Goal: Transaction & Acquisition: Book appointment/travel/reservation

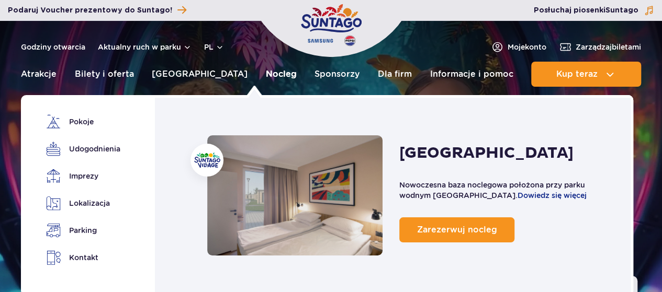
click at [266, 72] on link "Nocleg" at bounding box center [281, 74] width 31 height 25
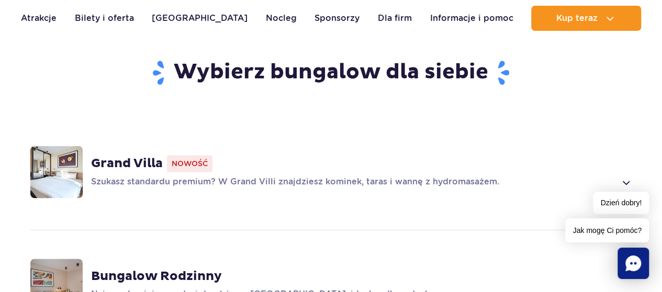
click at [130, 156] on strong "Grand Villa" at bounding box center [127, 164] width 72 height 16
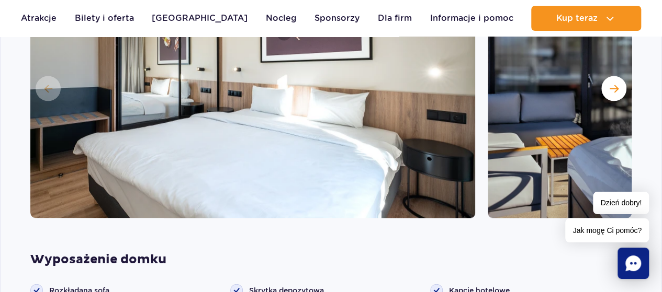
scroll to position [889, 0]
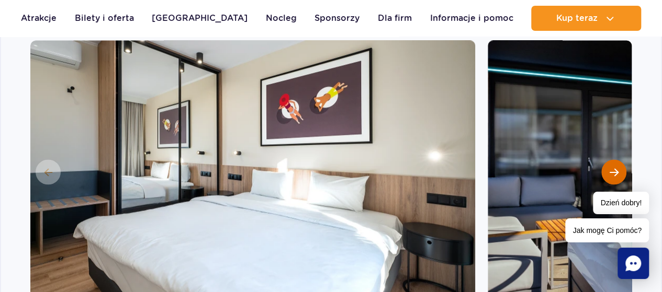
click at [618, 160] on button "Następny slajd" at bounding box center [613, 172] width 25 height 25
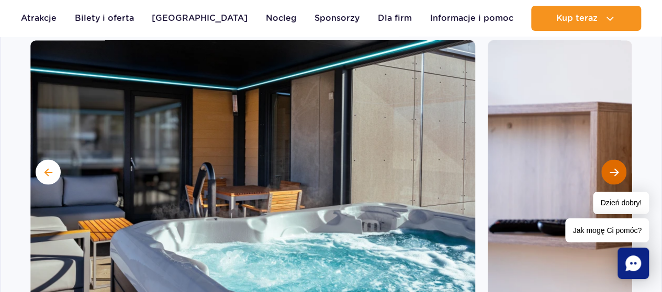
click at [618, 160] on button "Następny slajd" at bounding box center [613, 172] width 25 height 25
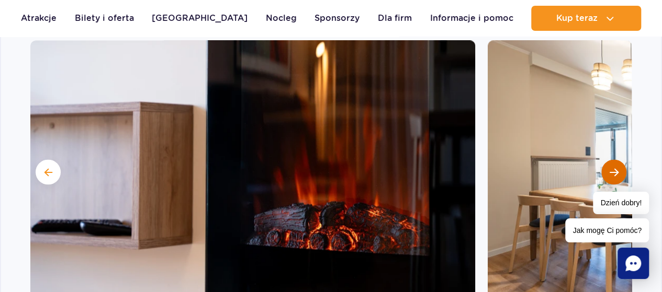
click at [618, 160] on button "Następny slajd" at bounding box center [613, 172] width 25 height 25
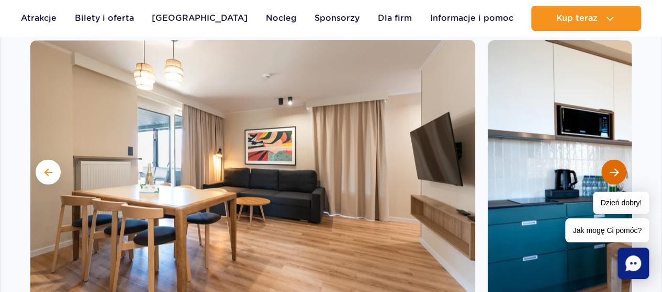
click at [618, 160] on button "Następny slajd" at bounding box center [613, 172] width 25 height 25
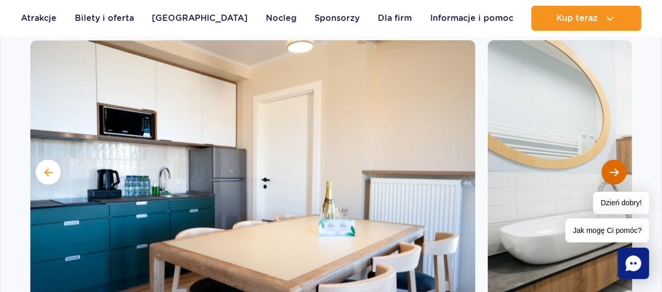
click at [618, 160] on button "Następny slajd" at bounding box center [613, 172] width 25 height 25
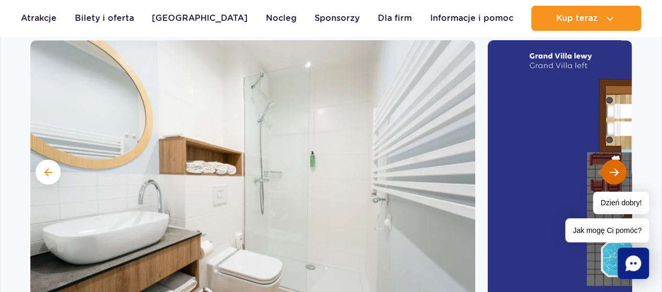
click at [618, 160] on button "Następny slajd" at bounding box center [613, 172] width 25 height 25
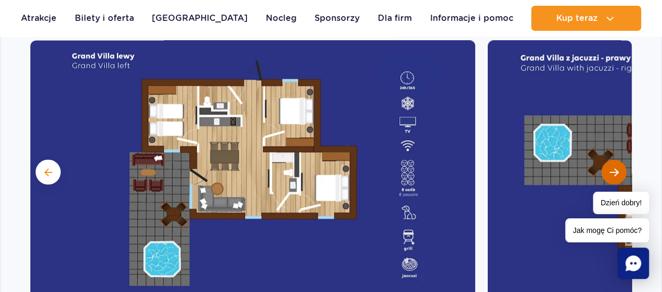
click at [618, 160] on button "Następny slajd" at bounding box center [613, 172] width 25 height 25
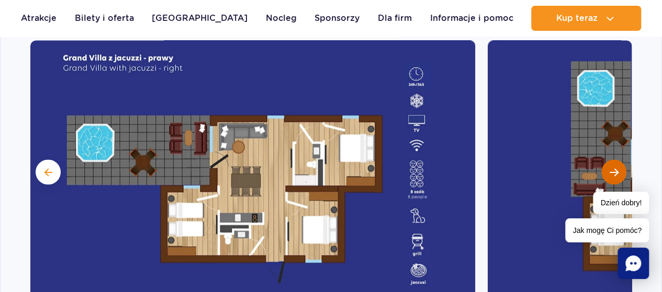
click at [618, 160] on button "Następny slajd" at bounding box center [613, 172] width 25 height 25
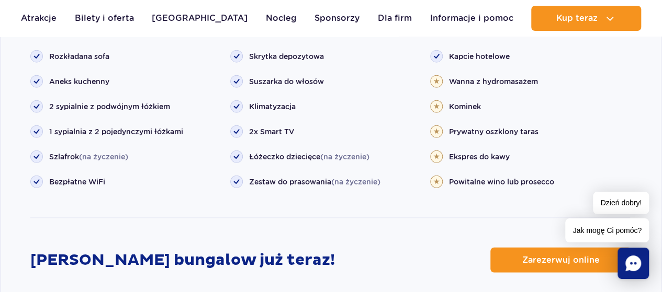
scroll to position [1307, 0]
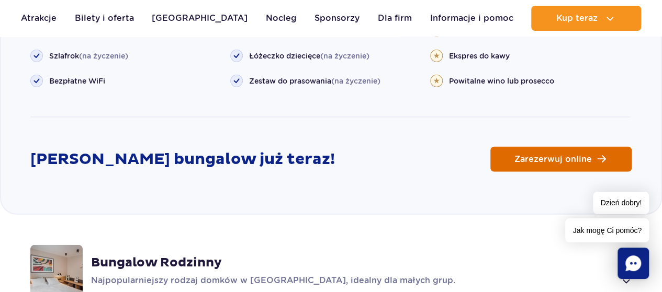
click at [552, 155] on span "Zarezerwuj online" at bounding box center [552, 159] width 77 height 8
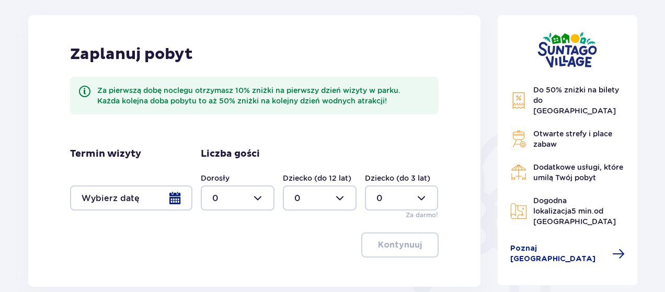
scroll to position [157, 0]
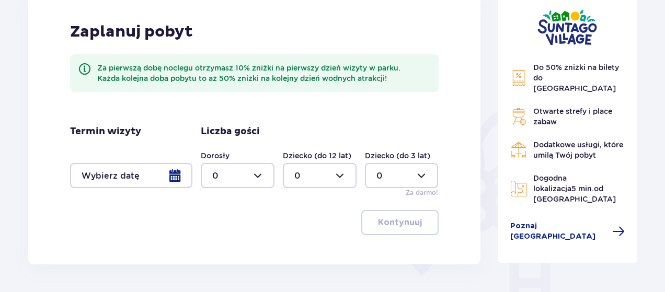
click at [177, 177] on div at bounding box center [131, 175] width 122 height 25
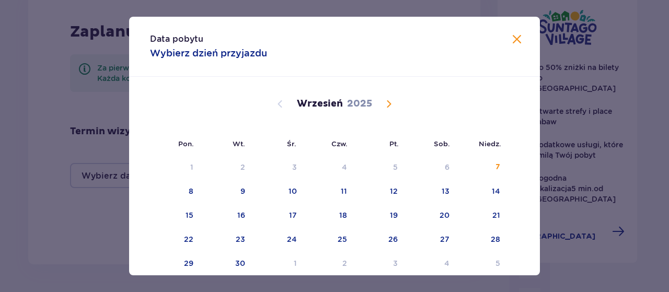
click at [386, 105] on span "Calendar" at bounding box center [389, 104] width 13 height 13
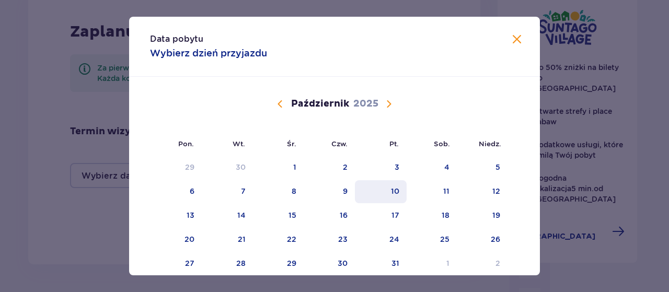
click at [391, 192] on div "10" at bounding box center [395, 191] width 8 height 10
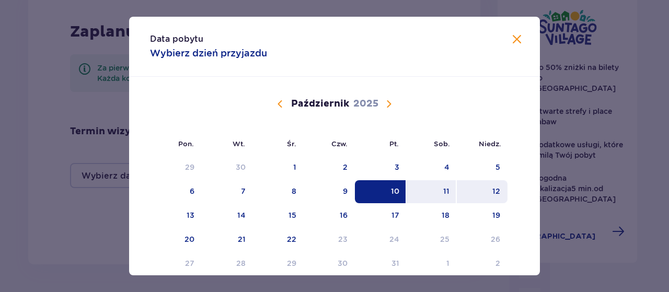
click at [495, 189] on div "12" at bounding box center [497, 191] width 8 height 10
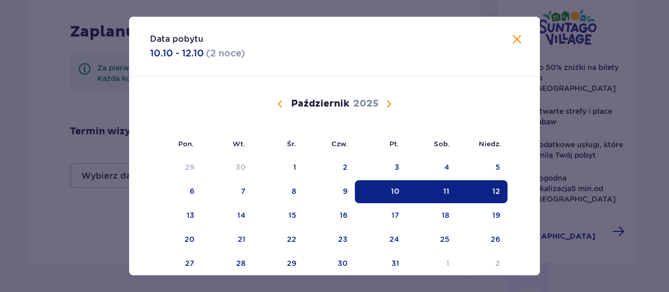
type input "10.10.25 - 12.10.25"
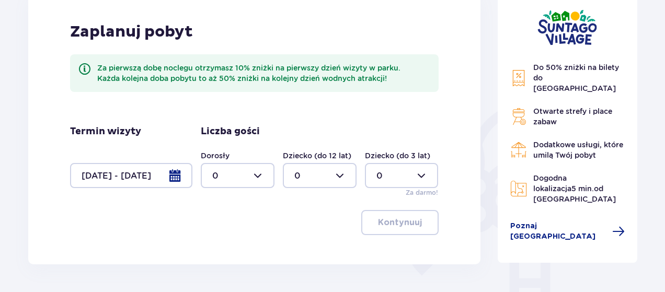
click at [259, 174] on div at bounding box center [238, 175] width 74 height 25
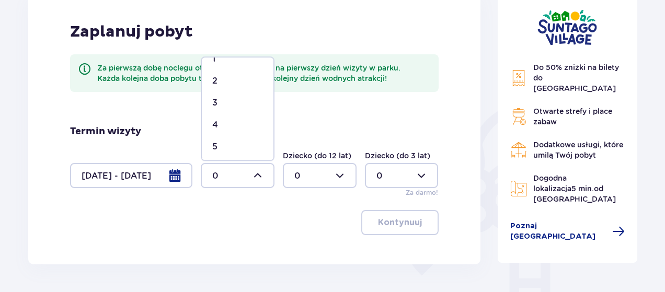
scroll to position [52, 0]
click at [229, 101] on span "4" at bounding box center [238, 109] width 72 height 22
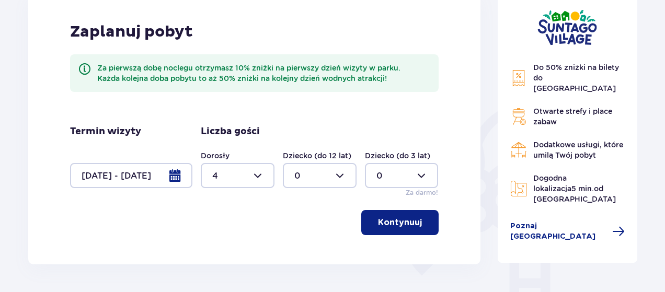
type input "4"
click at [396, 225] on p "Kontynuuj" at bounding box center [400, 223] width 44 height 12
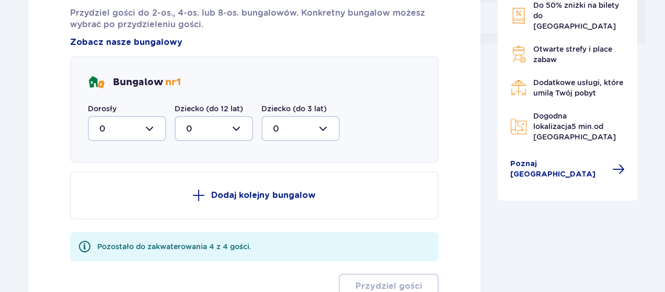
scroll to position [474, 0]
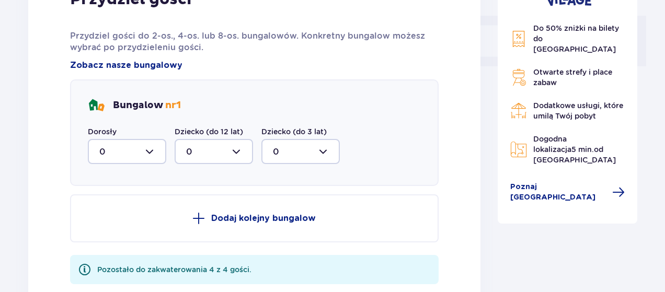
click at [148, 156] on div at bounding box center [127, 151] width 78 height 25
click at [117, 250] on div "4" at bounding box center [126, 254] width 55 height 12
type input "4"
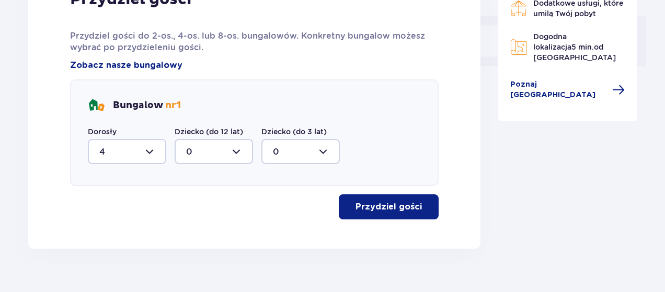
click at [381, 212] on p "Przydziel gości" at bounding box center [389, 207] width 66 height 12
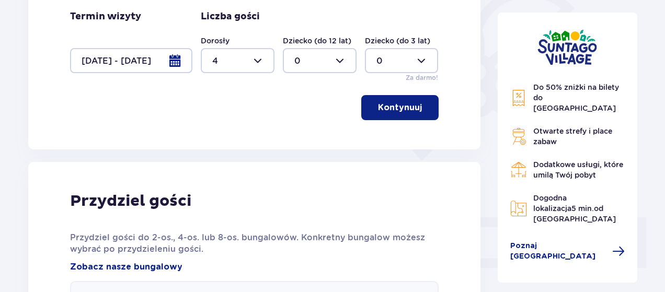
scroll to position [252, 0]
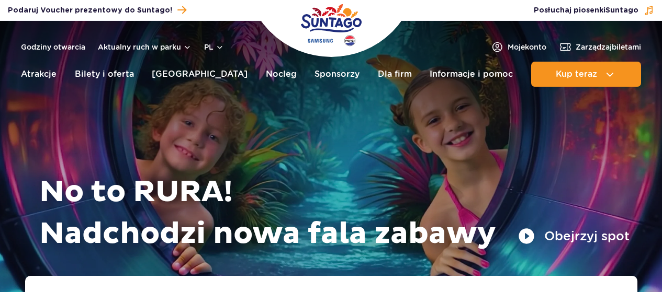
click at [266, 80] on link "Nocleg" at bounding box center [281, 74] width 31 height 25
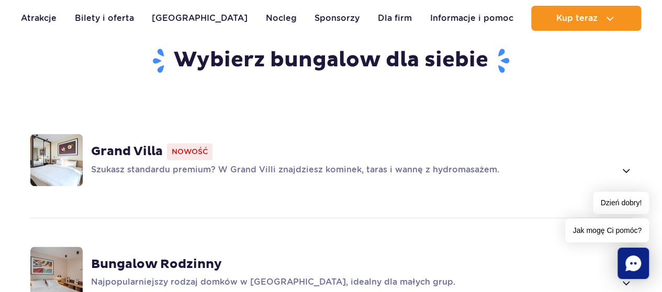
scroll to position [628, 0]
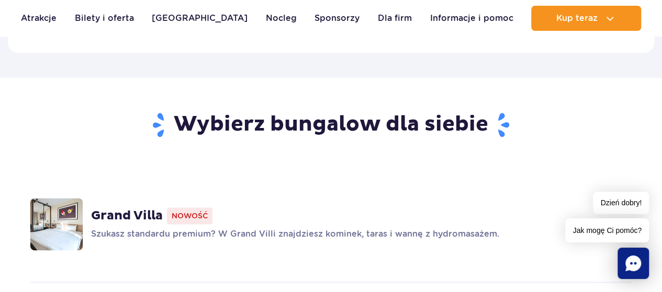
click at [143, 208] on strong "Grand Villa" at bounding box center [127, 216] width 72 height 16
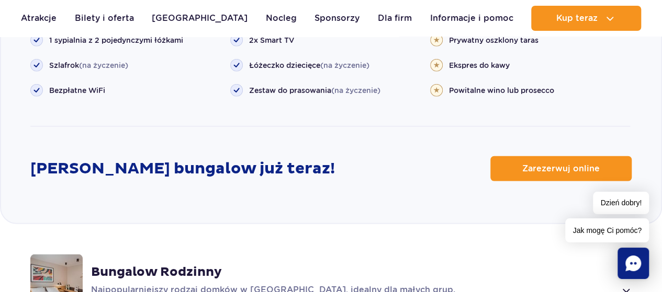
scroll to position [1307, 0]
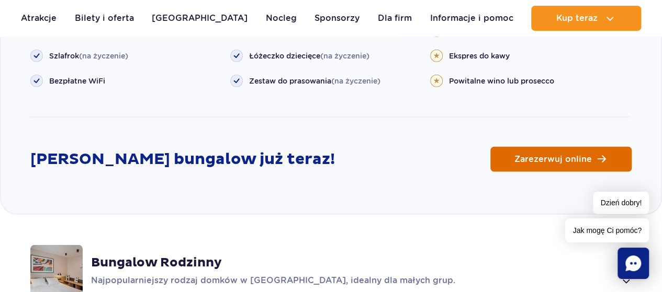
click at [540, 155] on span "Zarezerwuj online" at bounding box center [552, 159] width 77 height 8
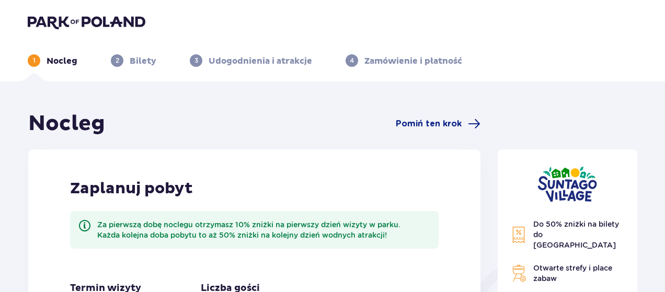
scroll to position [209, 0]
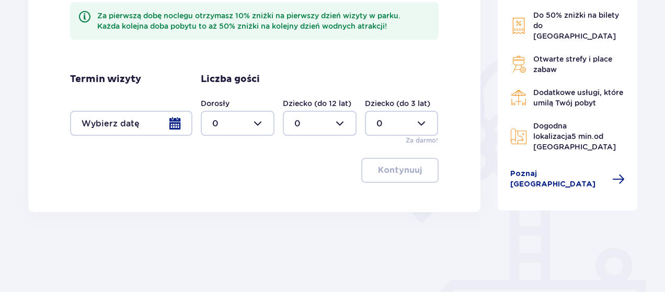
click at [174, 124] on div at bounding box center [131, 123] width 122 height 25
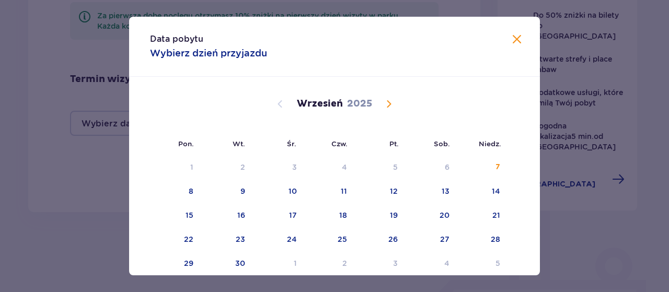
click at [386, 105] on span "Calendar" at bounding box center [389, 104] width 13 height 13
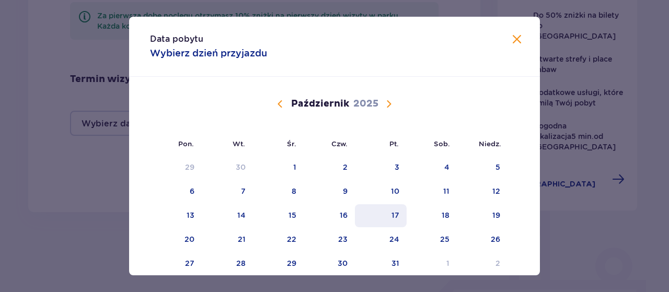
click at [392, 214] on div "17" at bounding box center [396, 215] width 8 height 10
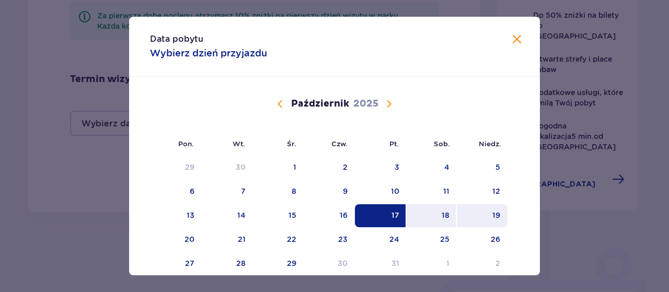
click at [490, 219] on div "19" at bounding box center [482, 215] width 51 height 23
type input "17.10.25 - 19.10.25"
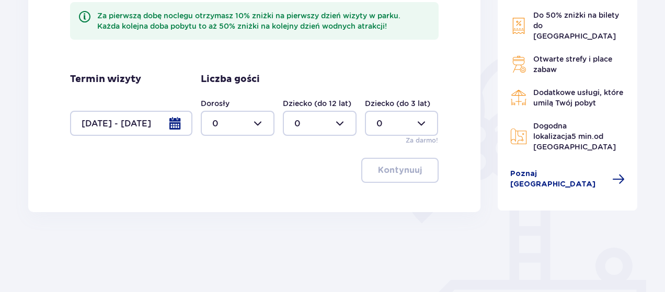
click at [259, 121] on div at bounding box center [238, 123] width 74 height 25
click at [224, 190] on div "4" at bounding box center [237, 191] width 51 height 12
type input "4"
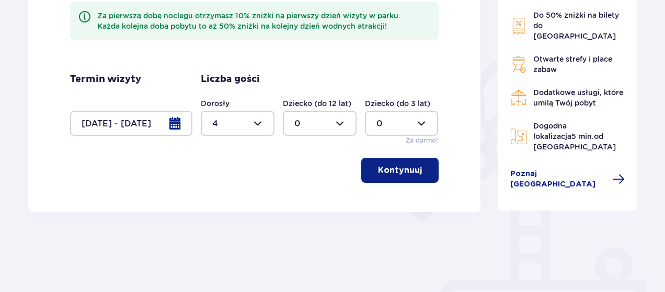
click at [418, 175] on span "button" at bounding box center [424, 170] width 13 height 13
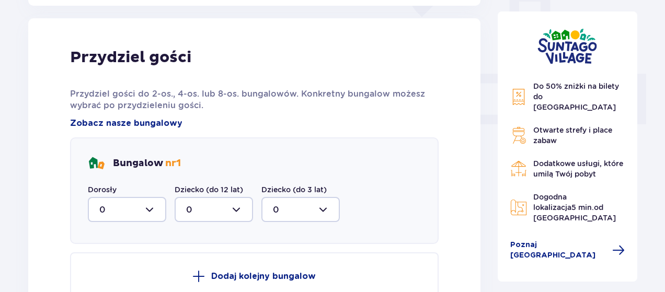
scroll to position [422, 0]
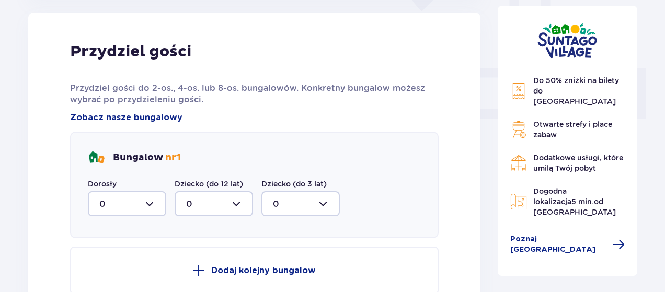
click at [157, 204] on div at bounding box center [127, 203] width 78 height 25
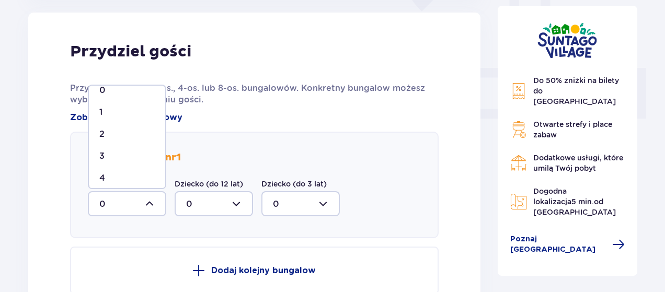
scroll to position [18, 0]
click at [136, 170] on div "4" at bounding box center [126, 172] width 55 height 12
type input "4"
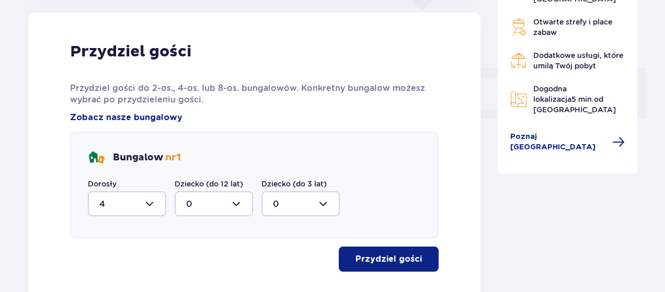
click at [242, 204] on div at bounding box center [214, 203] width 78 height 25
click at [292, 158] on div "Bungalow nr 1" at bounding box center [254, 158] width 333 height 17
click at [369, 251] on button "Przydziel gości" at bounding box center [389, 259] width 100 height 25
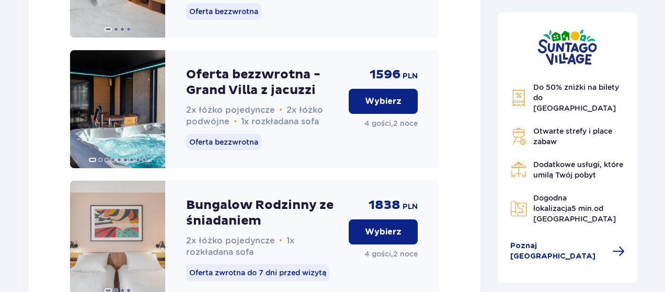
scroll to position [1596, 0]
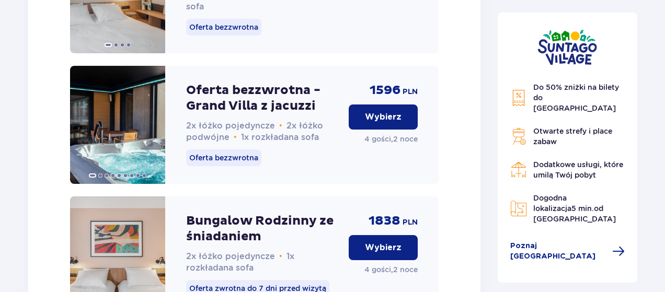
click at [368, 123] on p "Wybierz" at bounding box center [383, 117] width 37 height 12
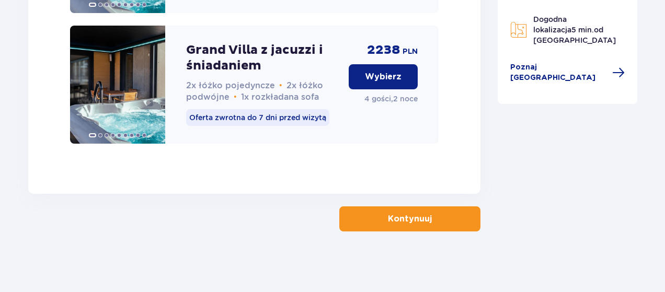
scroll to position [2314, 0]
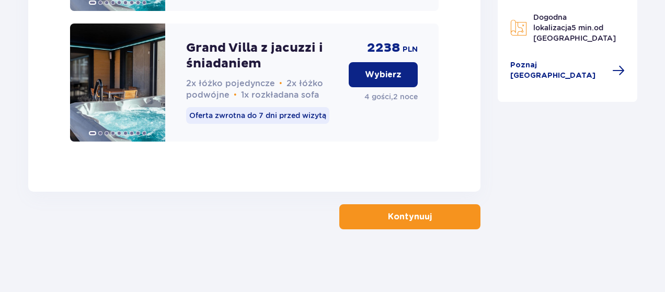
click at [388, 219] on p "Kontynuuj" at bounding box center [410, 217] width 44 height 12
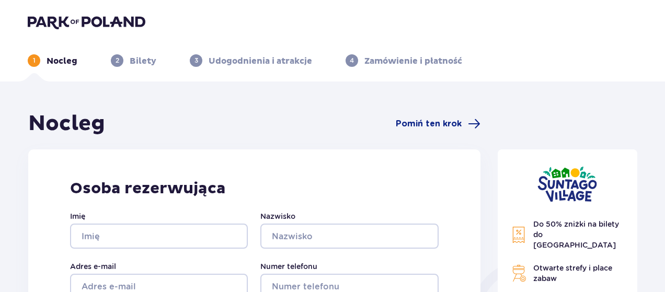
scroll to position [52, 0]
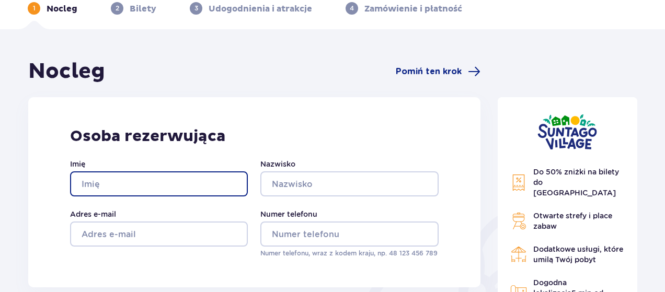
click at [174, 185] on input "Imię" at bounding box center [159, 184] width 178 height 25
type input "Agnieszka"
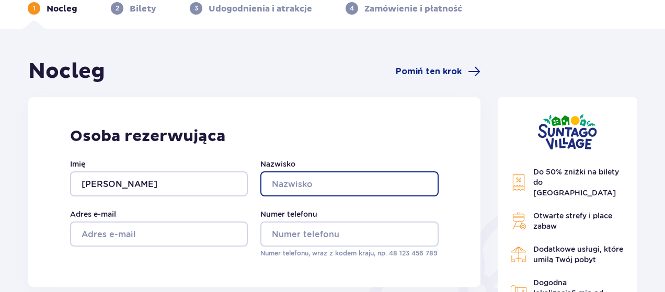
click at [303, 188] on input "Nazwisko" at bounding box center [349, 184] width 178 height 25
click at [287, 185] on input "KUdełka" at bounding box center [349, 184] width 178 height 25
type input "Kudełka"
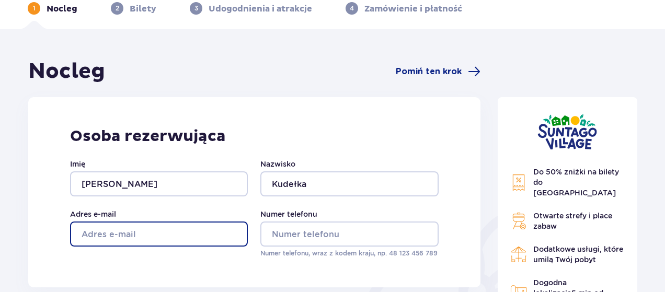
click at [182, 236] on input "Adres e-mail" at bounding box center [159, 234] width 178 height 25
type input "agakern@wp.pl"
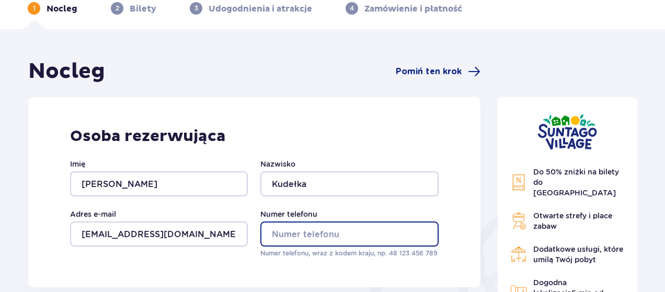
click at [275, 234] on input "Numer telefonu" at bounding box center [349, 234] width 178 height 25
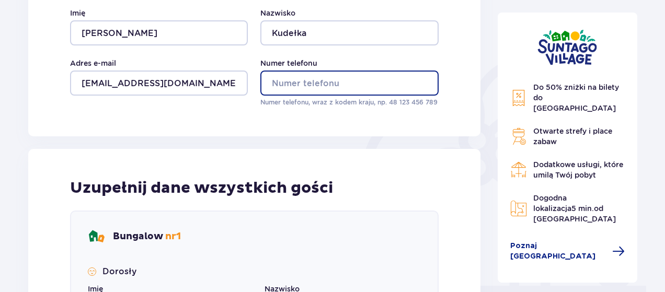
scroll to position [209, 0]
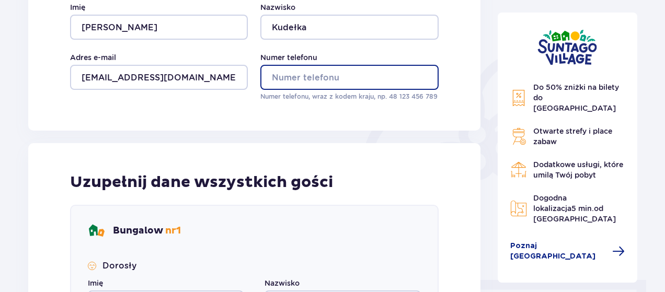
click at [324, 76] on input "Numer telefonu" at bounding box center [349, 77] width 178 height 25
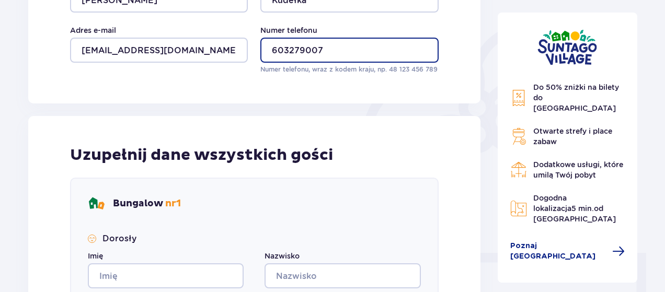
scroll to position [341, 0]
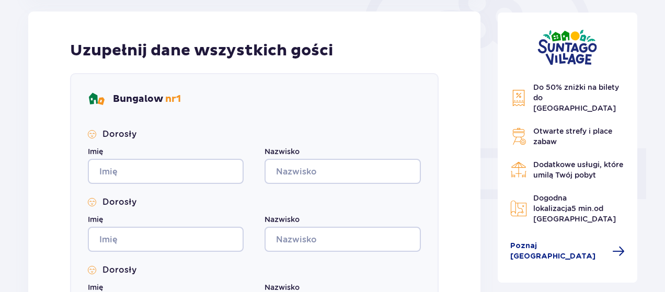
type input "603279007"
click at [202, 179] on input "Imię" at bounding box center [166, 171] width 156 height 25
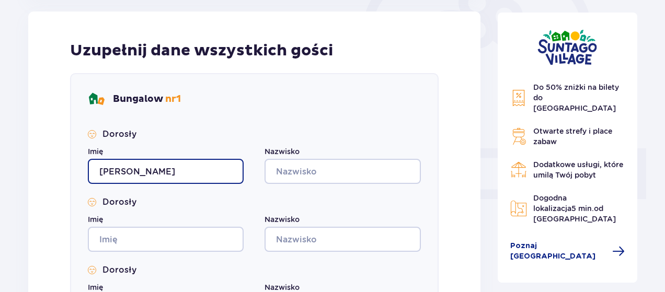
type input "Agnieszka"
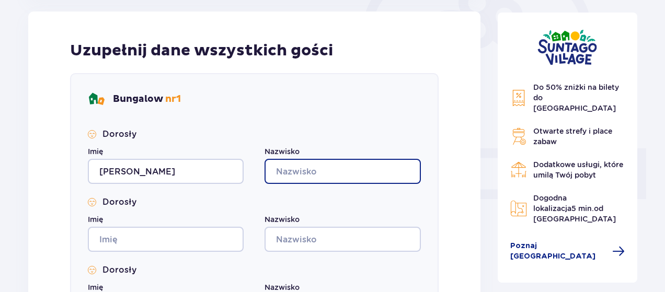
click at [309, 165] on input "Nazwisko" at bounding box center [343, 171] width 156 height 25
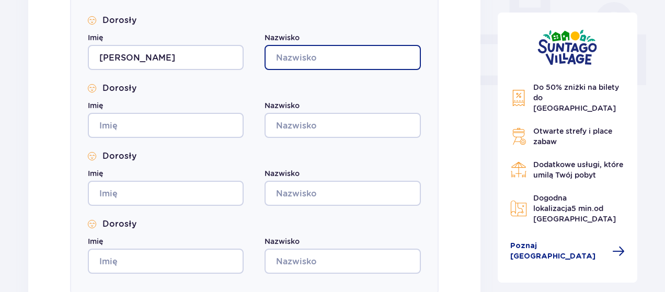
scroll to position [446, 0]
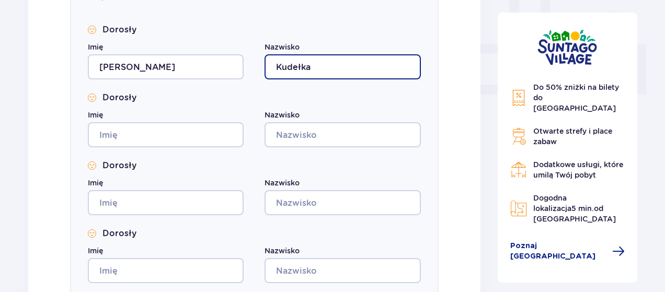
type input "Kudełka"
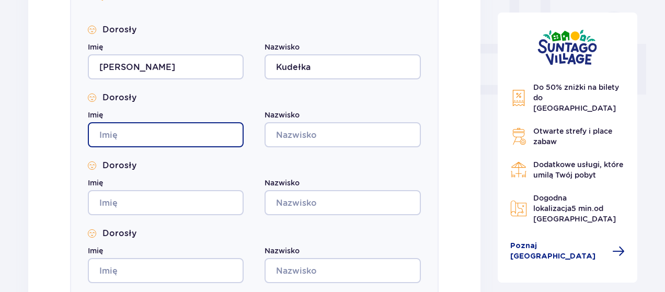
click at [207, 128] on input "Imię" at bounding box center [166, 134] width 156 height 25
type input "Andrzej"
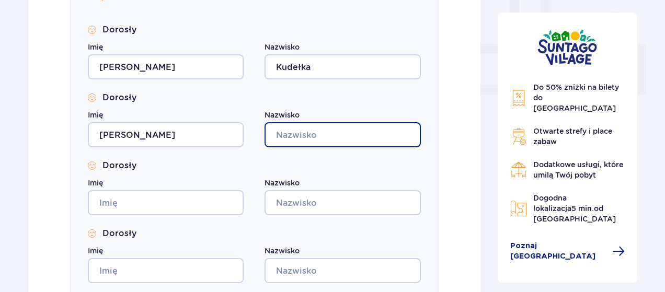
click at [297, 140] on input "Nazwisko" at bounding box center [343, 134] width 156 height 25
type input "Zdankiewicz"
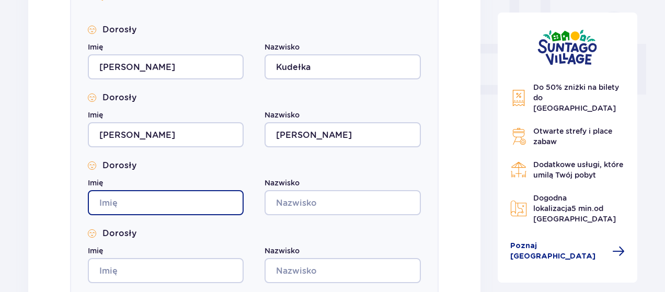
click at [148, 200] on input "Imię" at bounding box center [166, 202] width 156 height 25
type input "Mateusz"
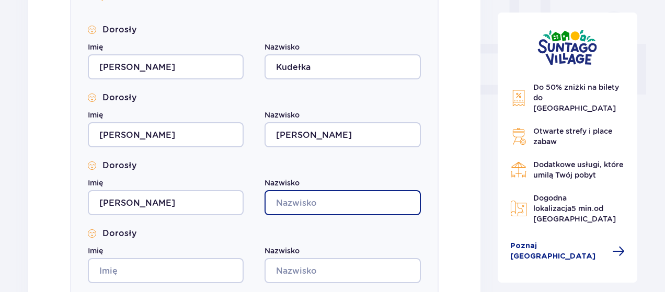
click at [316, 200] on input "Nazwisko" at bounding box center [343, 202] width 156 height 25
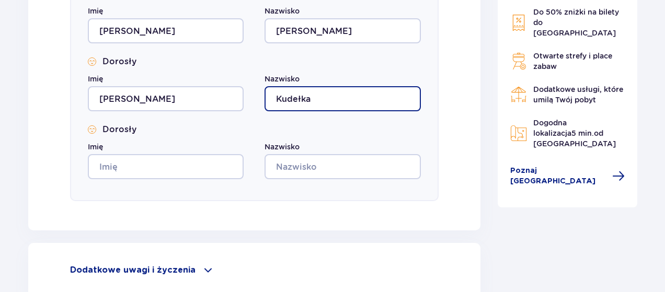
scroll to position [550, 0]
type input "Kudełka"
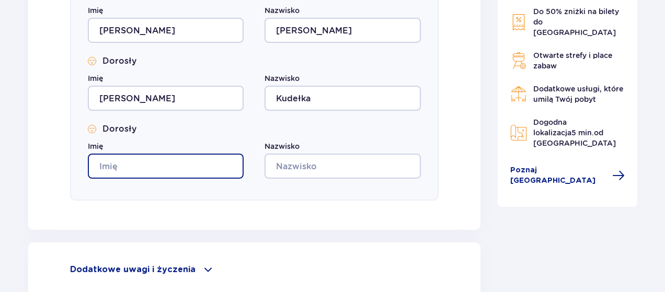
click at [154, 158] on input "Imię" at bounding box center [166, 166] width 156 height 25
type input "Zofia"
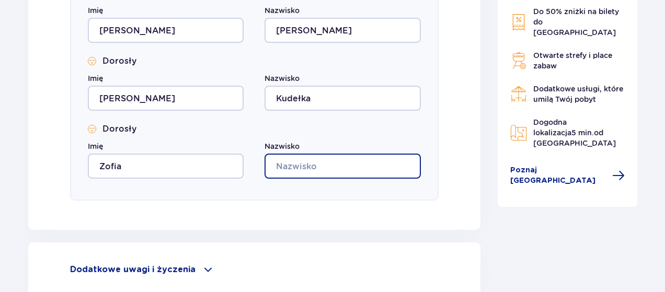
click at [355, 174] on input "Nazwisko" at bounding box center [343, 166] width 156 height 25
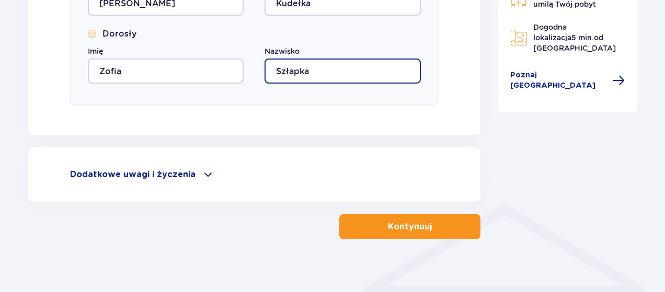
scroll to position [655, 0]
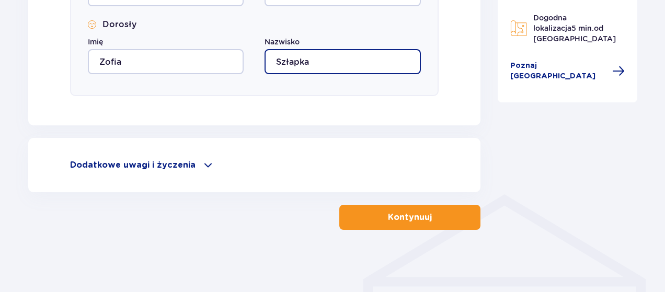
type input "Szłapka"
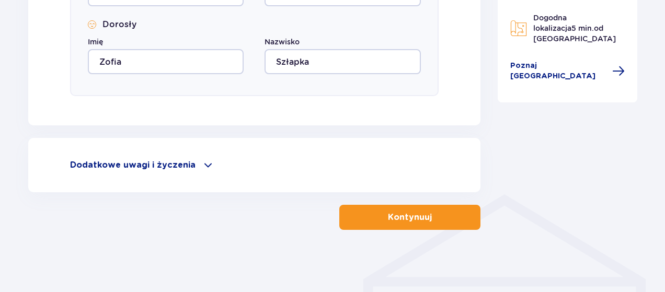
click at [406, 222] on p "Kontynuuj" at bounding box center [410, 218] width 44 height 12
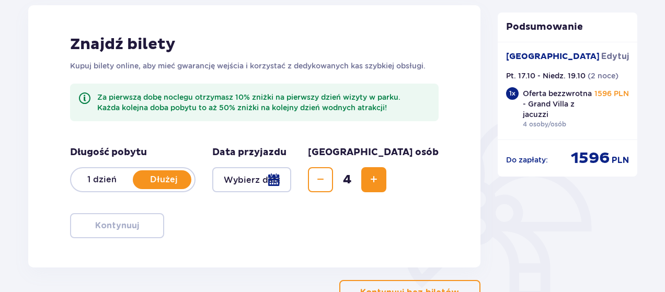
scroll to position [157, 0]
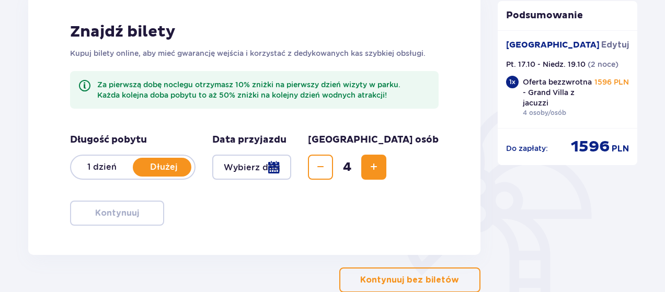
click at [175, 164] on p "Dłużej" at bounding box center [164, 168] width 62 height 12
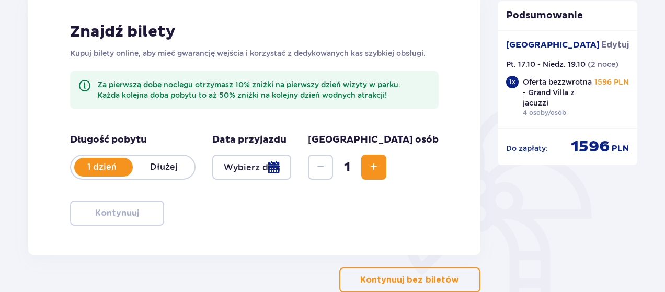
click at [291, 167] on div at bounding box center [251, 167] width 79 height 25
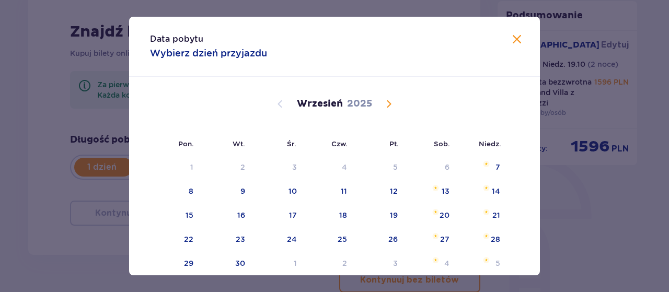
click at [387, 104] on span "Calendar" at bounding box center [389, 104] width 13 height 13
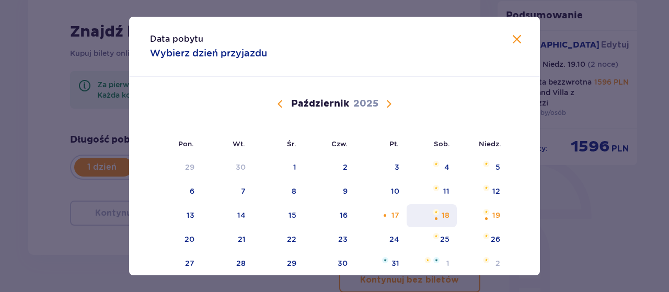
click at [439, 215] on div "18" at bounding box center [432, 215] width 51 height 23
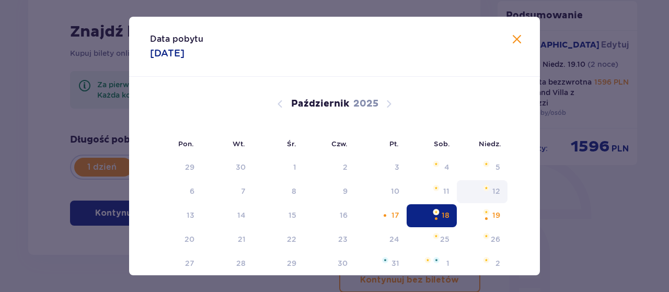
type input "18.10.25"
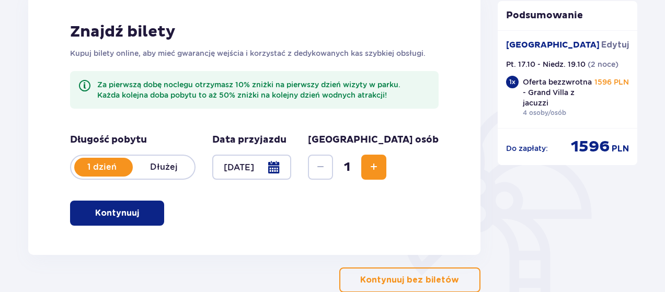
click at [380, 172] on span "Increase" at bounding box center [374, 167] width 13 height 13
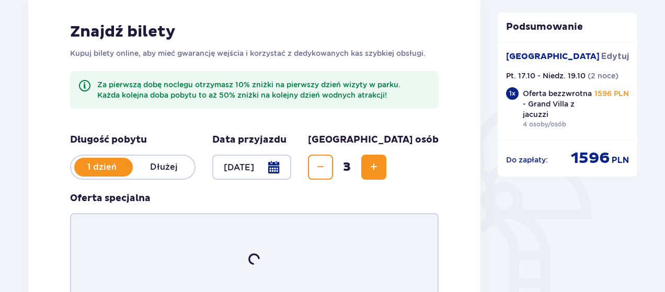
click at [380, 172] on span "Increase" at bounding box center [374, 167] width 13 height 13
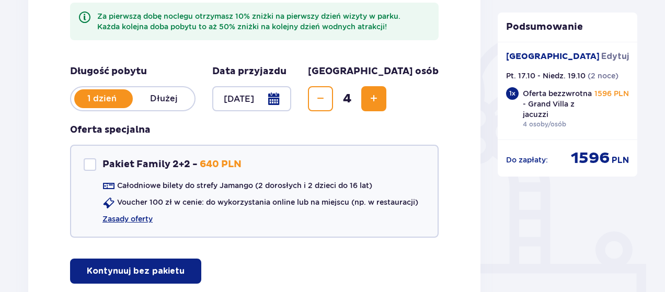
scroll to position [242, 0]
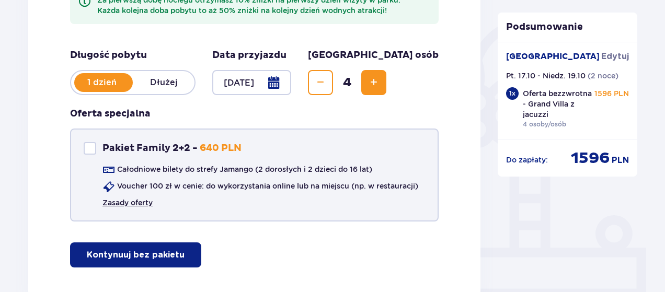
click at [134, 199] on link "Zasady oferty" at bounding box center [128, 203] width 50 height 10
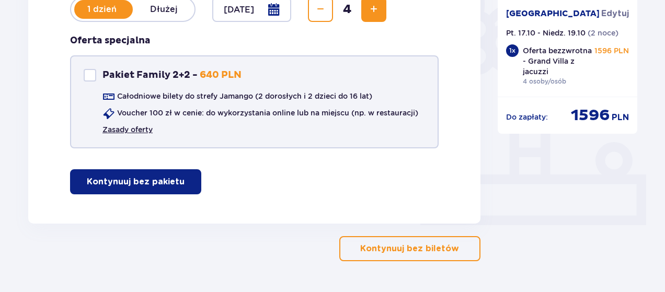
scroll to position [294, 0]
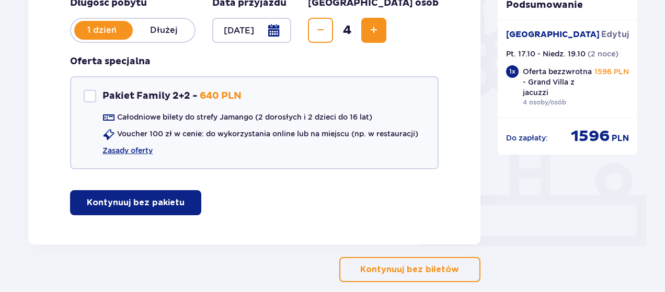
click at [174, 202] on button "Kontynuuj bez pakietu" at bounding box center [135, 202] width 131 height 25
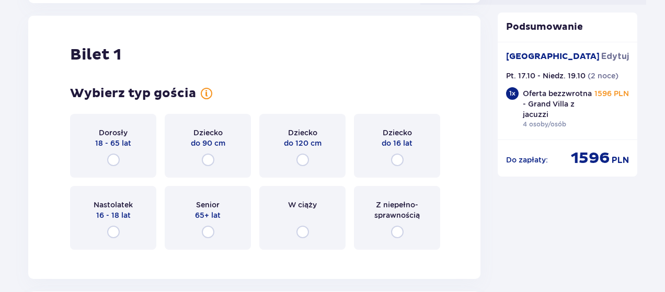
scroll to position [539, 0]
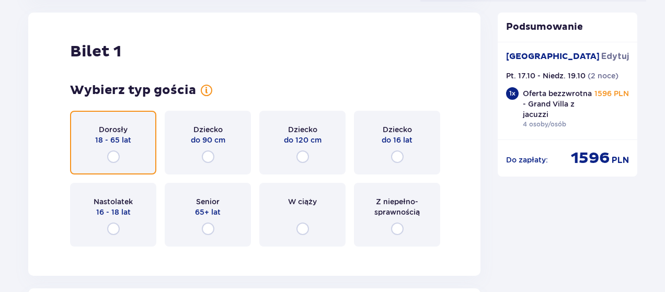
click at [113, 157] on input "radio" at bounding box center [113, 157] width 13 height 13
radio input "true"
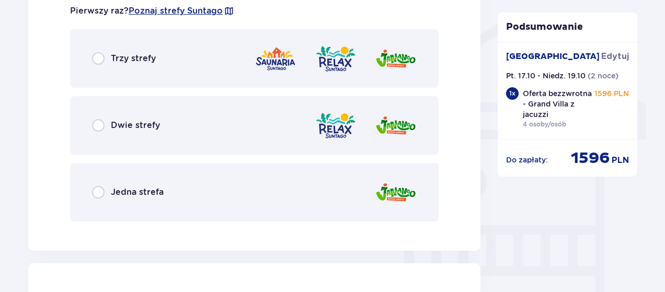
scroll to position [846, 0]
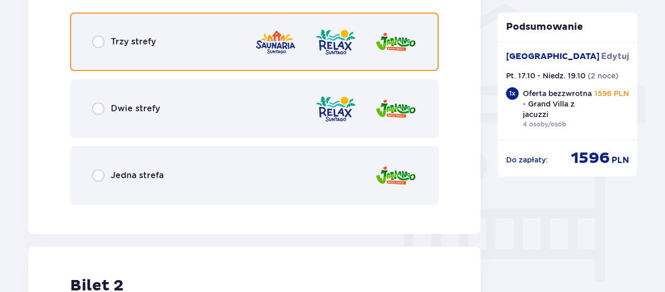
drag, startPoint x: 96, startPoint y: 42, endPoint x: 61, endPoint y: 129, distance: 94.1
click at [96, 41] on input "radio" at bounding box center [98, 42] width 13 height 13
radio input "true"
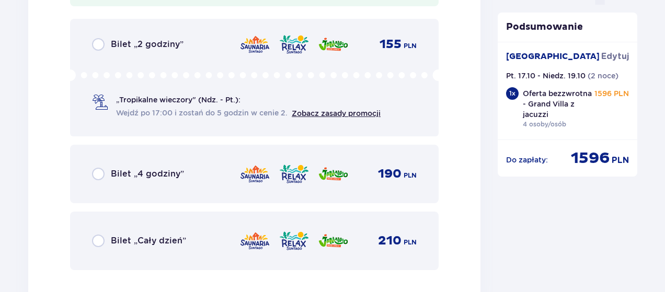
scroll to position [1164, 0]
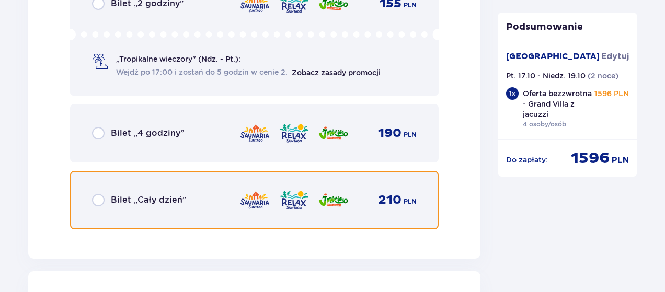
click at [97, 201] on input "radio" at bounding box center [98, 200] width 13 height 13
radio input "true"
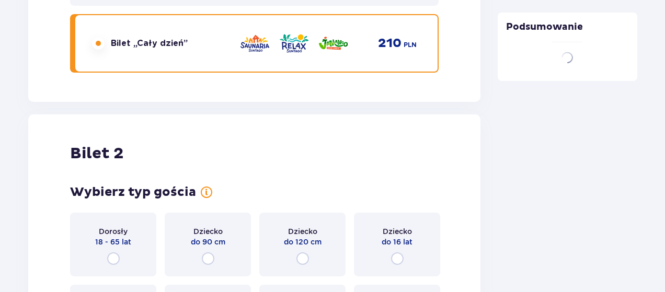
scroll to position [1423, 0]
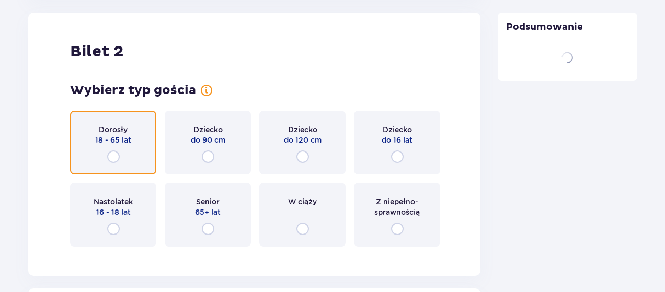
click at [111, 156] on input "radio" at bounding box center [113, 157] width 13 height 13
radio input "true"
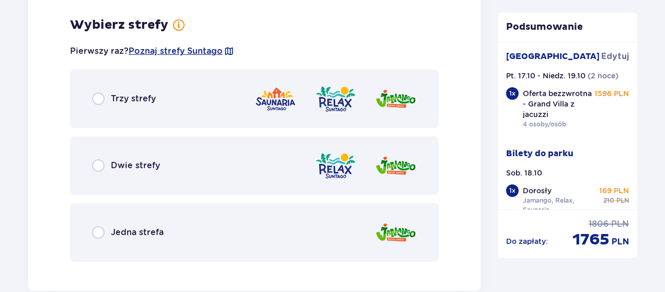
scroll to position [1678, 0]
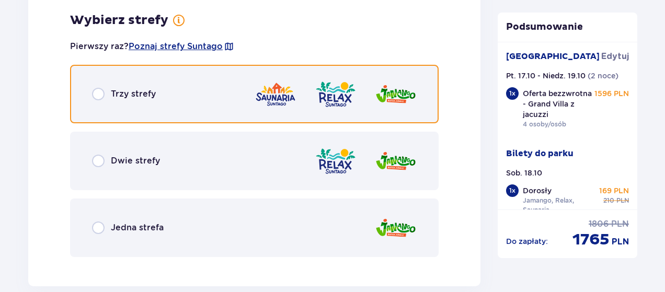
click at [99, 93] on input "radio" at bounding box center [98, 94] width 13 height 13
radio input "true"
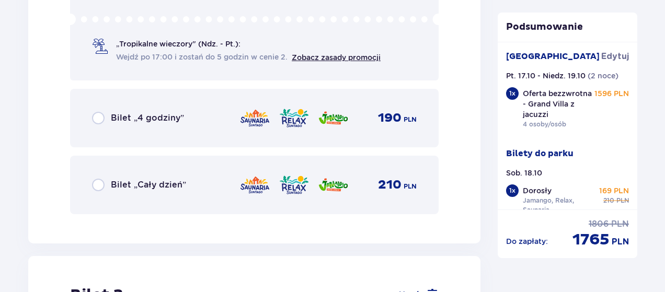
scroll to position [2101, 0]
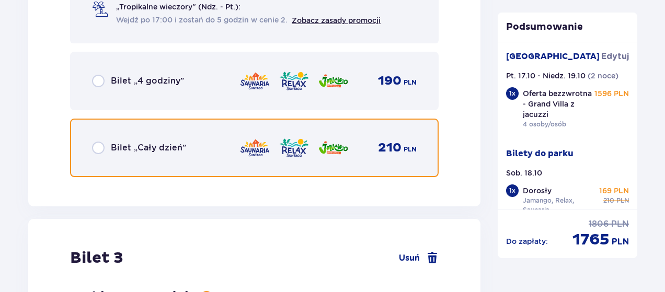
click at [98, 149] on input "radio" at bounding box center [98, 148] width 13 height 13
radio input "true"
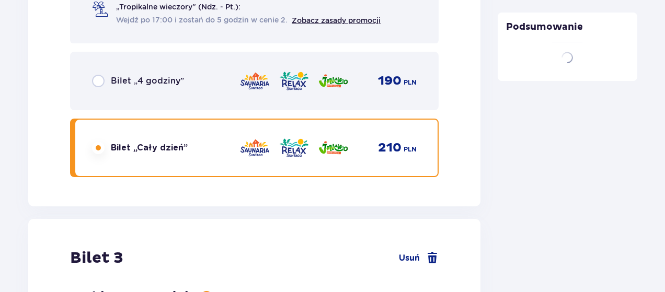
scroll to position [2305, 0]
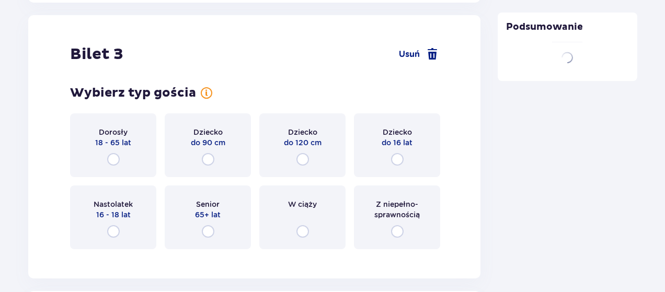
click at [115, 54] on p "Bilet 3" at bounding box center [96, 54] width 53 height 20
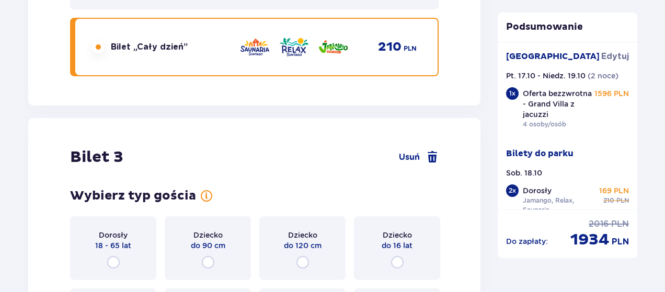
scroll to position [2307, 0]
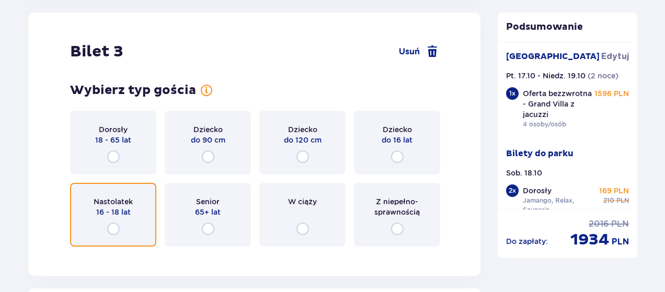
click at [112, 228] on input "radio" at bounding box center [113, 229] width 13 height 13
radio input "true"
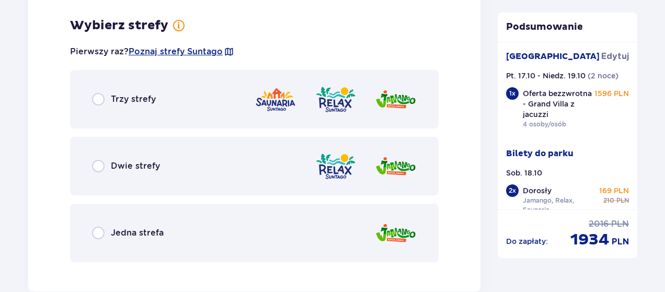
scroll to position [2563, 0]
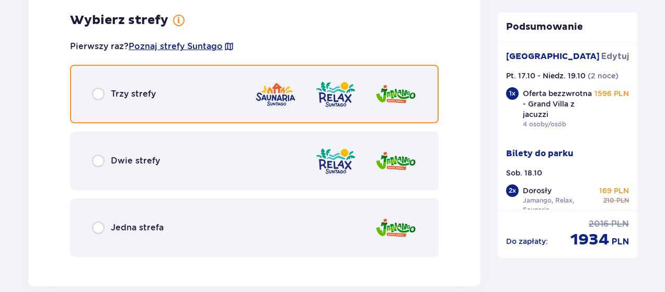
click at [98, 98] on input "radio" at bounding box center [98, 94] width 13 height 13
radio input "true"
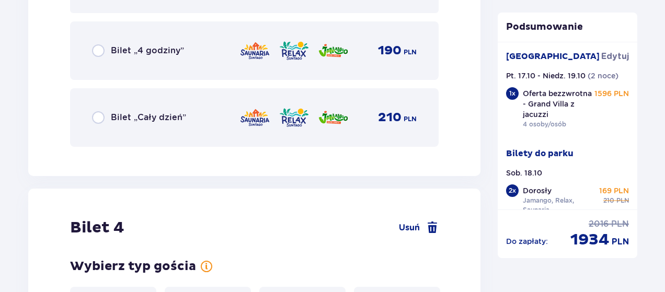
scroll to position [3038, 0]
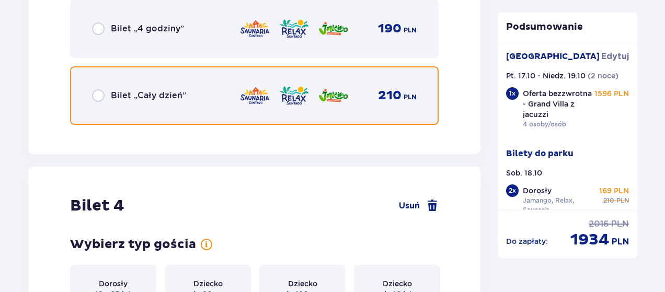
click at [98, 98] on input "radio" at bounding box center [98, 95] width 13 height 13
radio input "true"
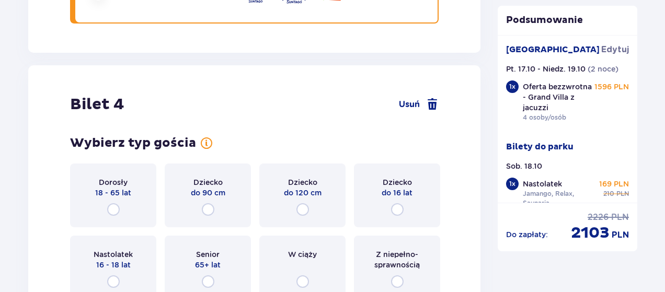
scroll to position [3132, 0]
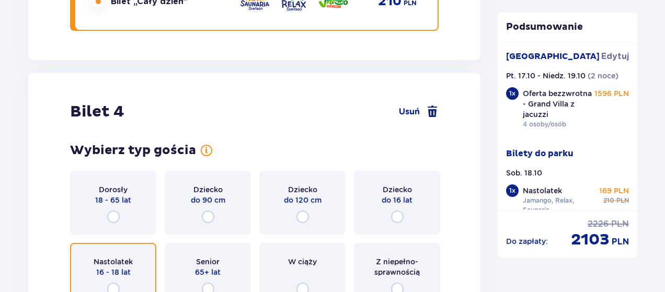
click at [113, 288] on input "radio" at bounding box center [113, 289] width 13 height 13
radio input "true"
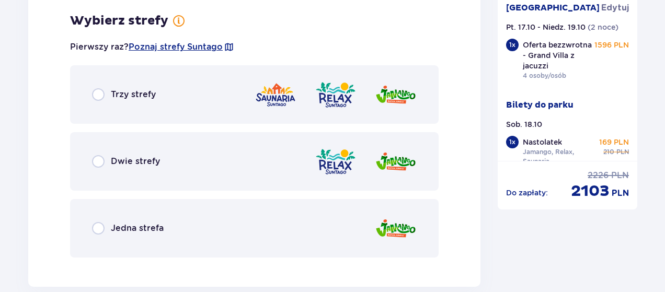
scroll to position [3447, 0]
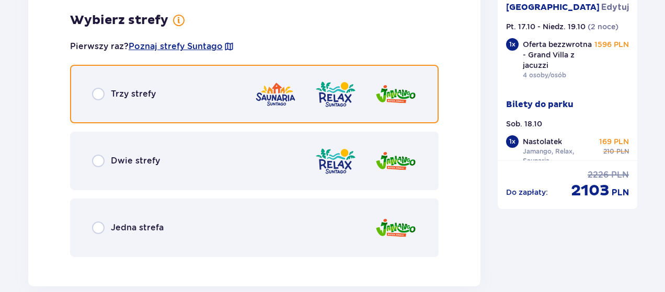
click at [98, 94] on input "radio" at bounding box center [98, 94] width 13 height 13
radio input "true"
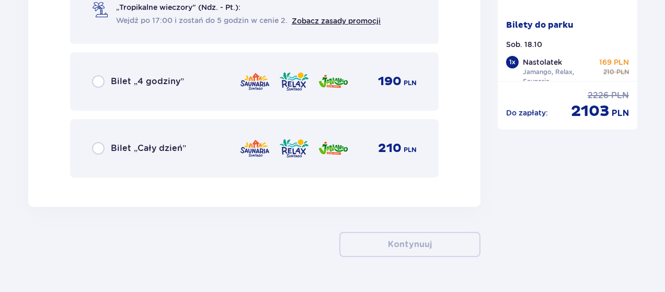
scroll to position [3870, 0]
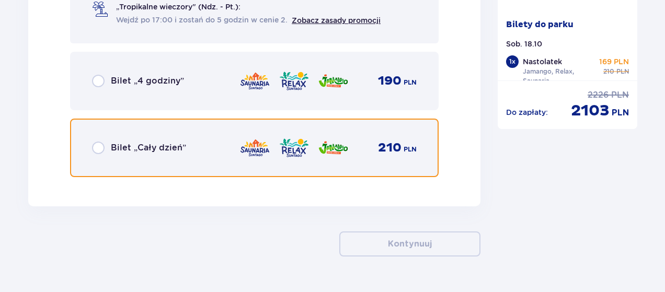
click at [96, 147] on input "radio" at bounding box center [98, 148] width 13 height 13
radio input "true"
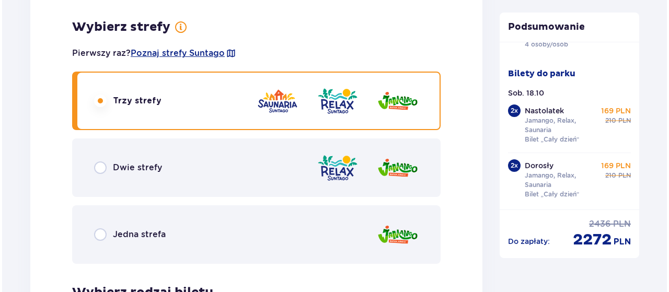
scroll to position [3428, 0]
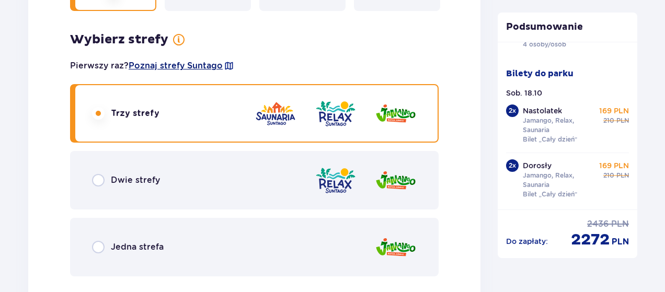
click at [170, 63] on span "Poznaj strefy Suntago" at bounding box center [176, 66] width 94 height 12
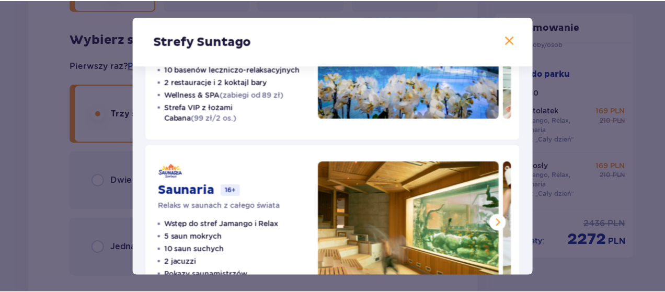
scroll to position [255, 0]
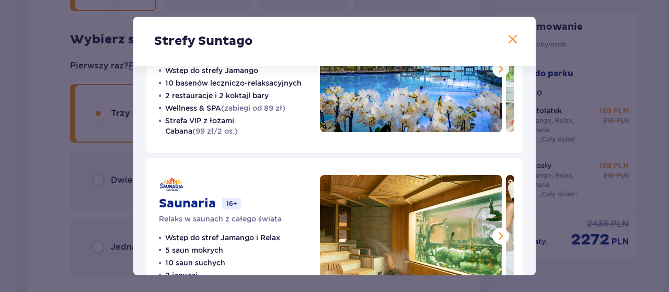
click at [511, 38] on span at bounding box center [513, 39] width 13 height 13
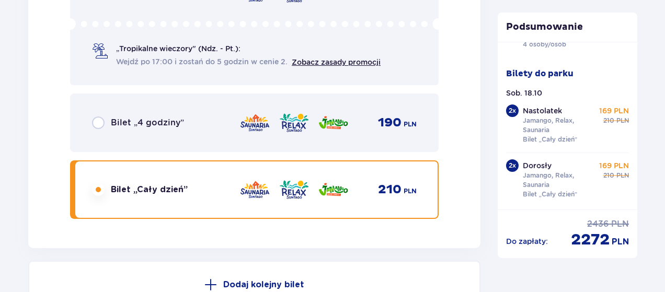
scroll to position [4003, 0]
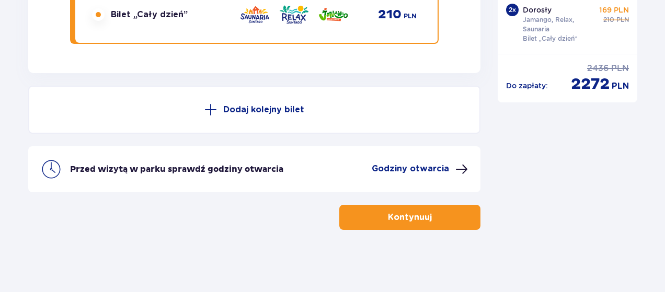
click at [422, 216] on p "Kontynuuj" at bounding box center [410, 218] width 44 height 12
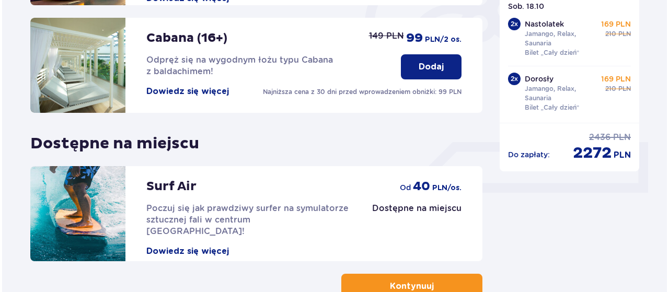
scroll to position [366, 0]
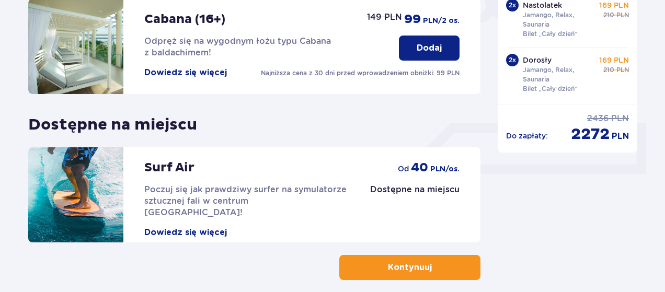
click at [206, 227] on button "Dowiedz się więcej" at bounding box center [185, 233] width 83 height 12
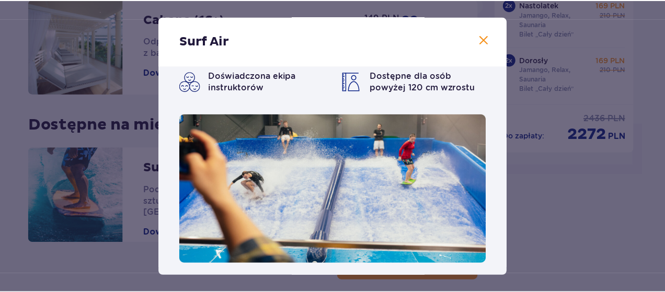
scroll to position [24, 0]
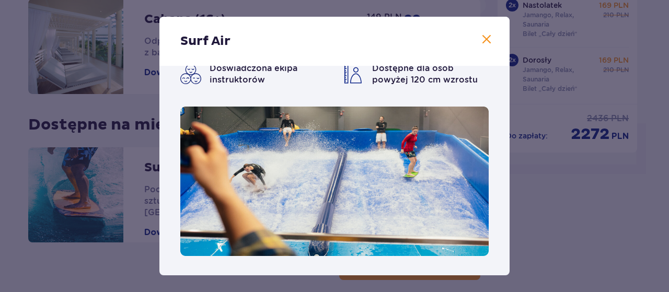
click at [481, 39] on span at bounding box center [487, 39] width 13 height 13
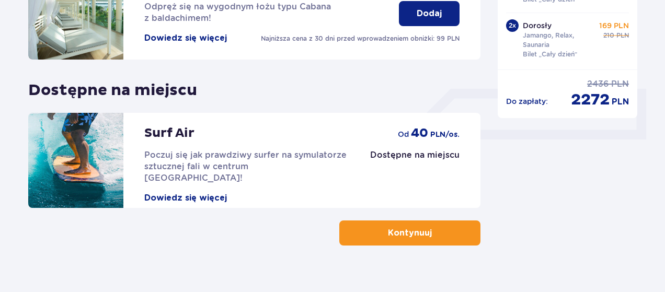
scroll to position [416, 0]
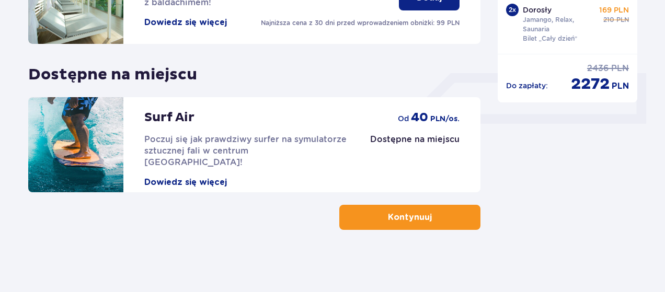
click at [412, 214] on p "Kontynuuj" at bounding box center [410, 218] width 44 height 12
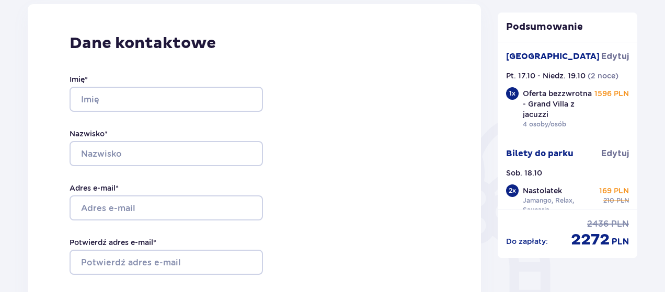
scroll to position [52, 0]
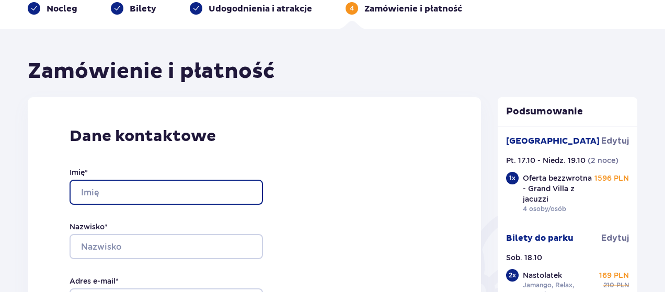
click at [165, 190] on input "Imię *" at bounding box center [167, 192] width 194 height 25
type input "Agnieszka"
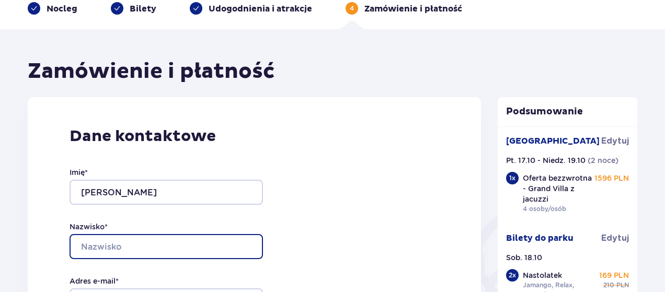
click at [174, 244] on input "Nazwisko *" at bounding box center [167, 246] width 194 height 25
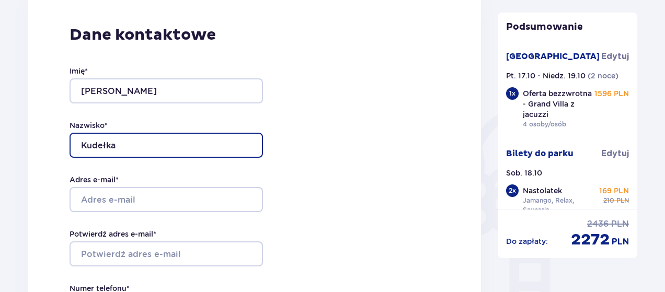
scroll to position [209, 0]
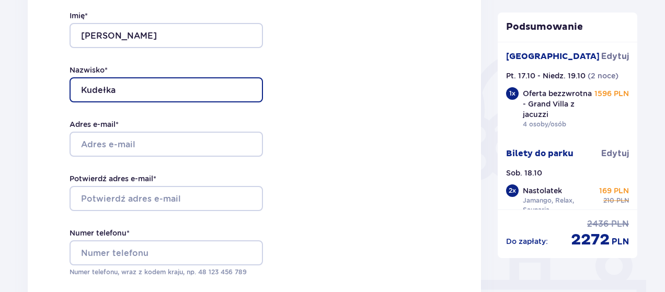
type input "Kudełka"
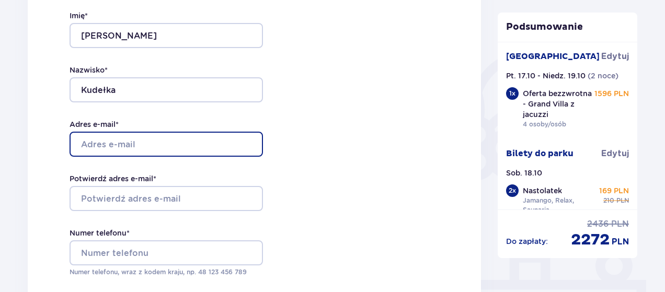
click at [194, 147] on input "Adres e-mail *" at bounding box center [167, 144] width 194 height 25
type input "agakern@wp.pl"
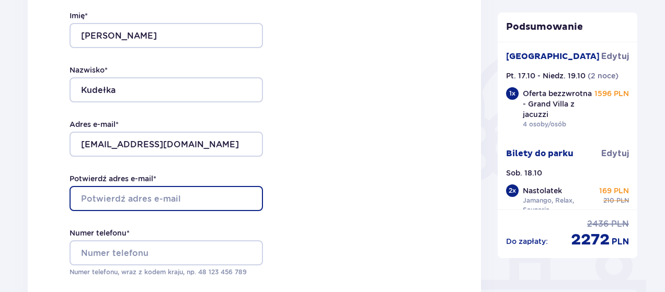
click at [167, 200] on input "Potwierdź adres e-mail *" at bounding box center [167, 198] width 194 height 25
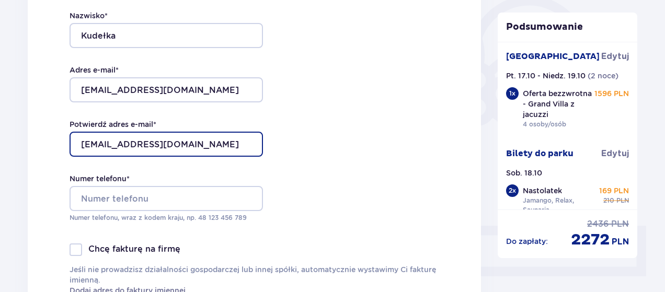
scroll to position [314, 0]
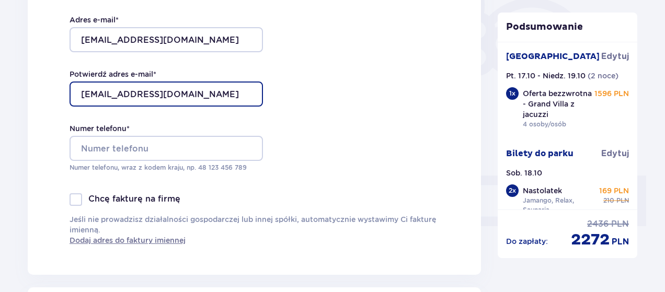
type input "agakern@wp.pl"
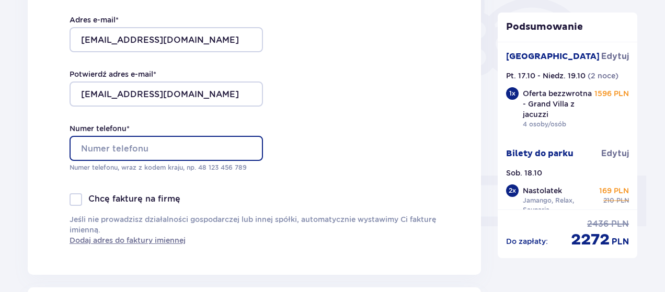
click at [137, 146] on input "Numer telefonu *" at bounding box center [167, 148] width 194 height 25
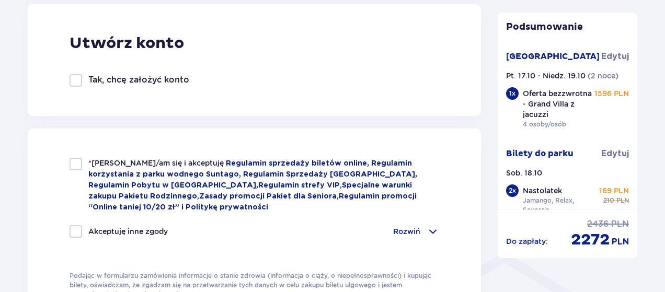
scroll to position [575, 0]
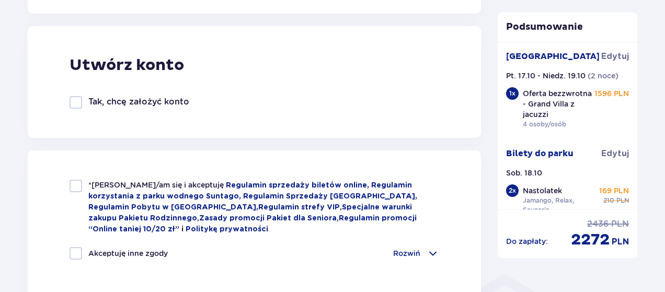
type input "603279007"
click at [76, 101] on div at bounding box center [76, 102] width 13 height 13
checkbox input "true"
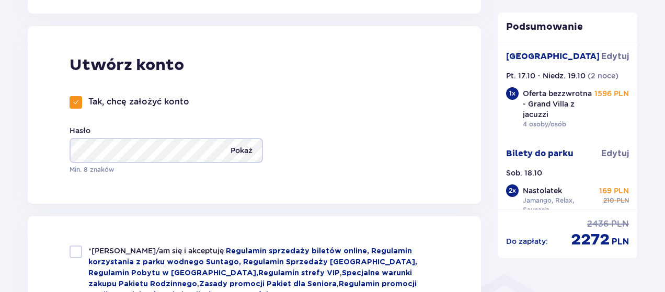
click at [248, 151] on p "Pokaż" at bounding box center [242, 150] width 22 height 25
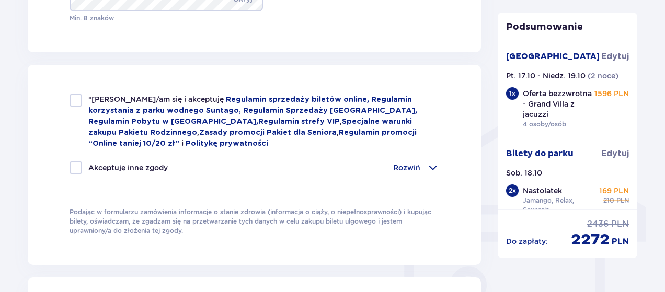
scroll to position [732, 0]
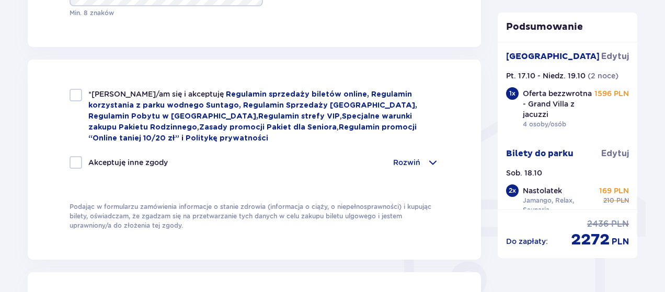
click at [75, 93] on div at bounding box center [76, 95] width 13 height 13
checkbox input "true"
click at [77, 164] on div at bounding box center [76, 162] width 13 height 13
checkbox input "true"
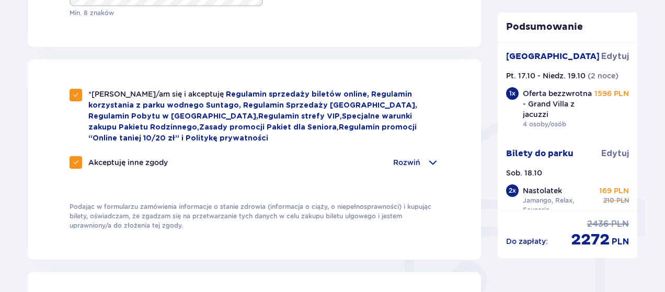
checkbox input "true"
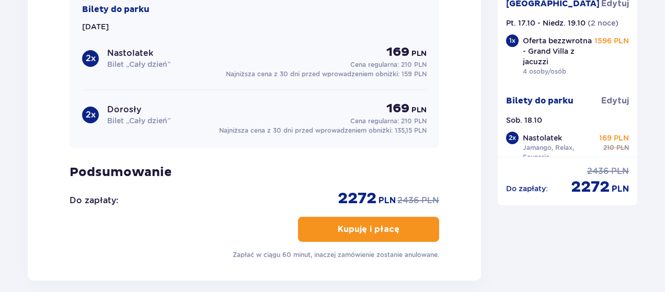
scroll to position [1098, 0]
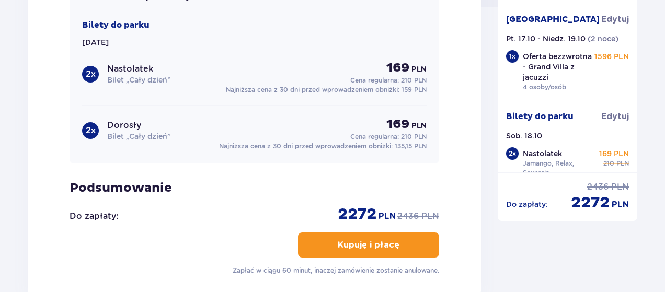
click at [369, 241] on p "Kupuję i płacę" at bounding box center [369, 246] width 62 height 12
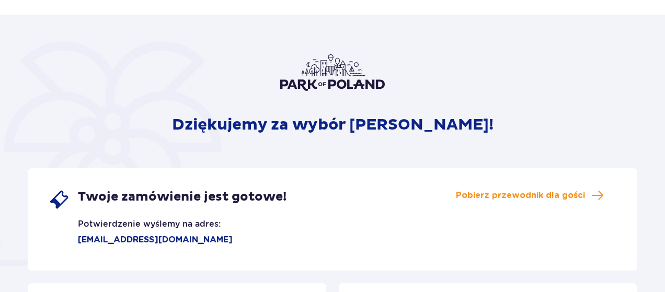
scroll to position [52, 0]
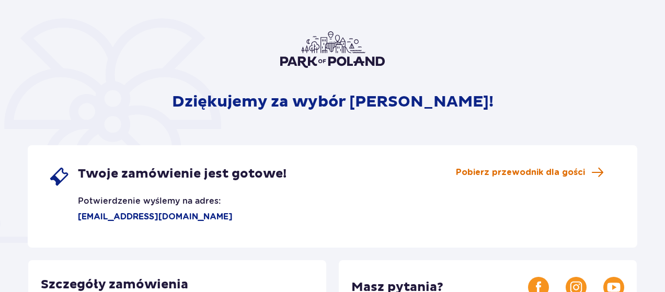
click at [502, 176] on span "Pobierz przewodnik dla gości" at bounding box center [520, 173] width 129 height 12
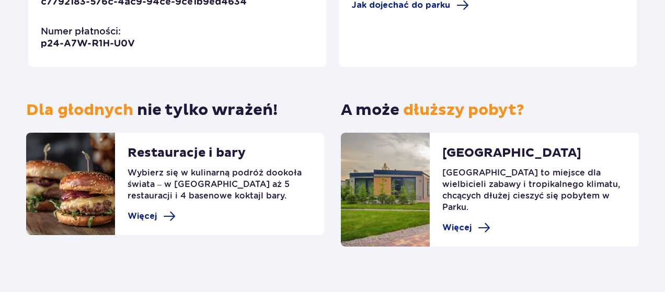
scroll to position [384, 0]
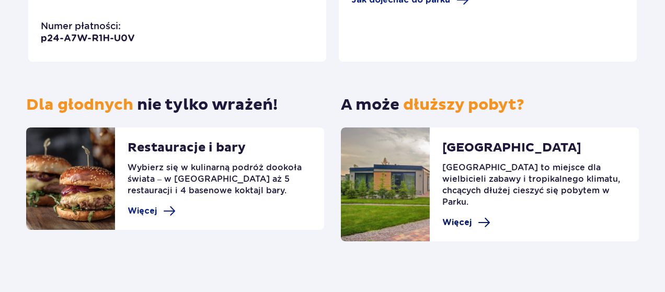
click at [462, 217] on span "Więcej" at bounding box center [456, 223] width 29 height 12
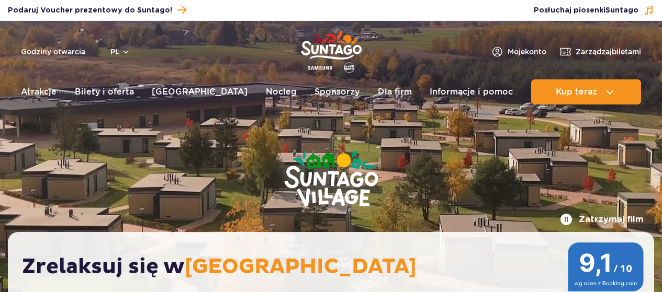
click at [266, 94] on link "Nocleg" at bounding box center [281, 91] width 31 height 25
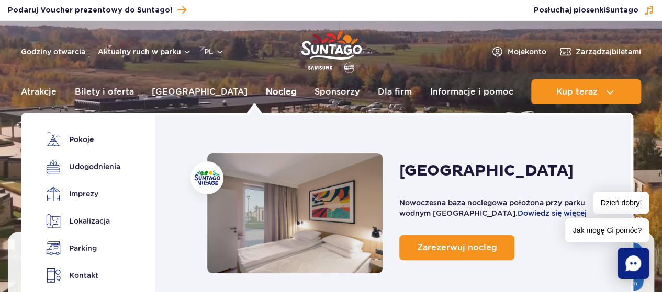
click at [266, 94] on link "Nocleg" at bounding box center [281, 91] width 31 height 25
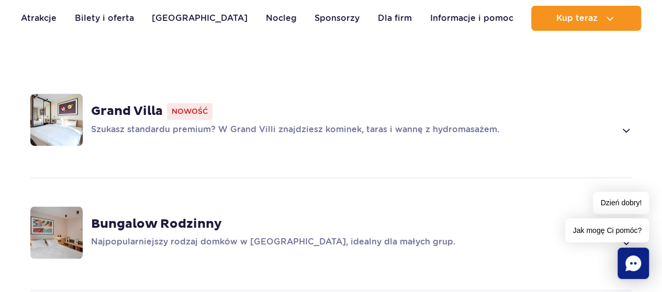
click at [137, 104] on strong "Grand Villa" at bounding box center [127, 112] width 72 height 16
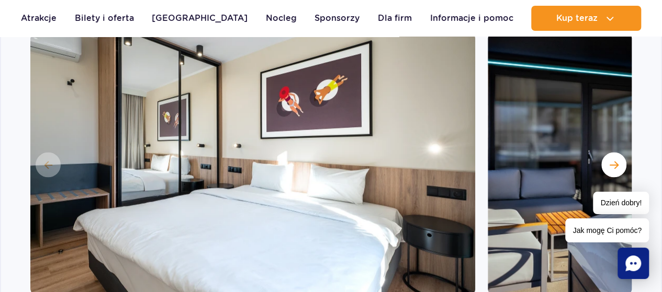
scroll to position [941, 0]
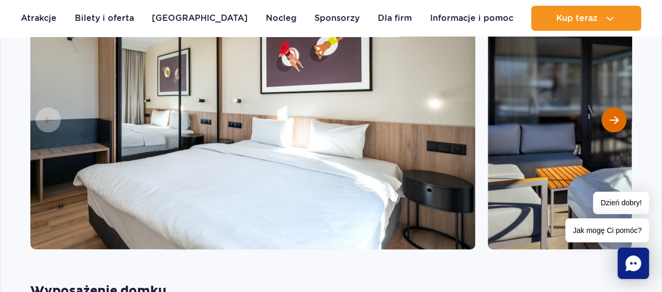
click at [615, 115] on span "Następny slajd" at bounding box center [613, 119] width 9 height 9
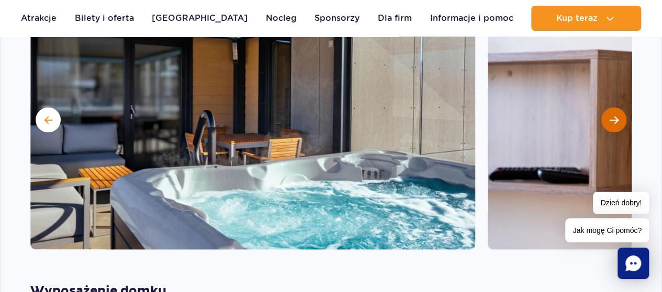
click at [615, 115] on span "Następny slajd" at bounding box center [613, 119] width 9 height 9
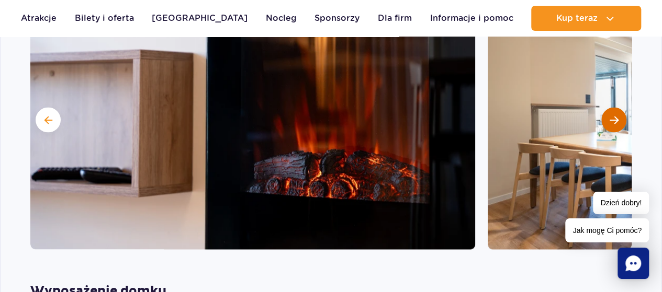
click at [615, 115] on span "Następny slajd" at bounding box center [613, 119] width 9 height 9
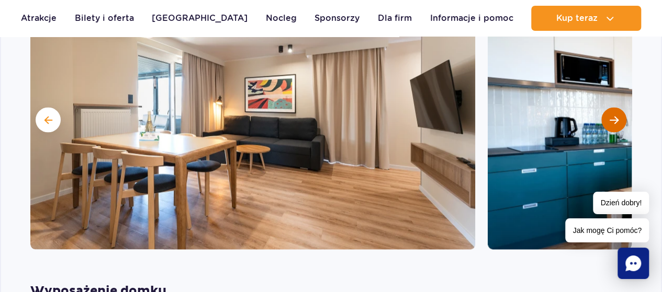
click at [615, 115] on span "Następny slajd" at bounding box center [613, 119] width 9 height 9
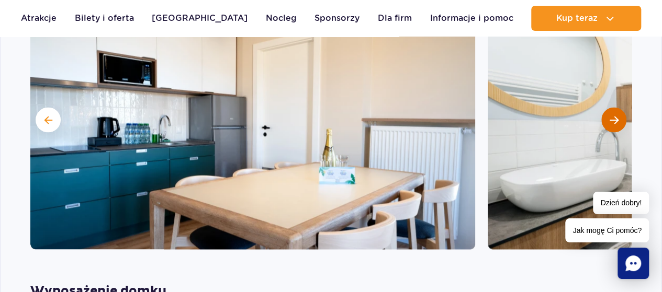
click at [615, 115] on span "Następny slajd" at bounding box center [613, 119] width 9 height 9
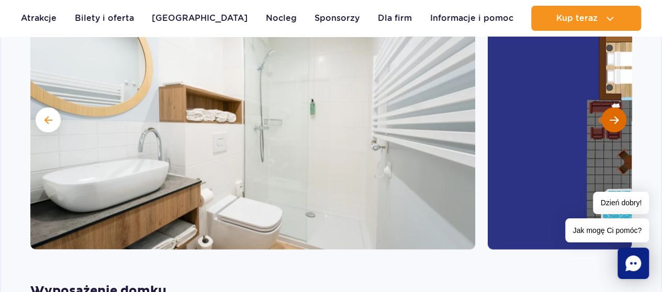
click at [615, 115] on span "Następny slajd" at bounding box center [613, 119] width 9 height 9
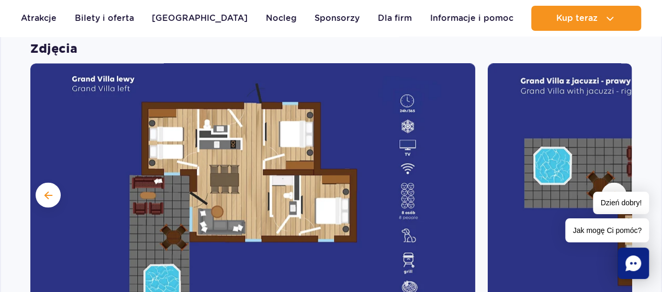
scroll to position [889, 0]
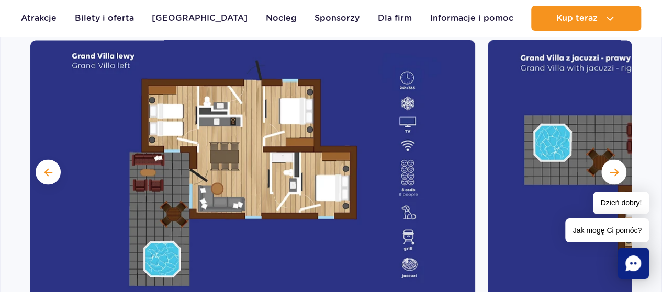
click at [614, 167] on span "Następny slajd" at bounding box center [613, 171] width 9 height 9
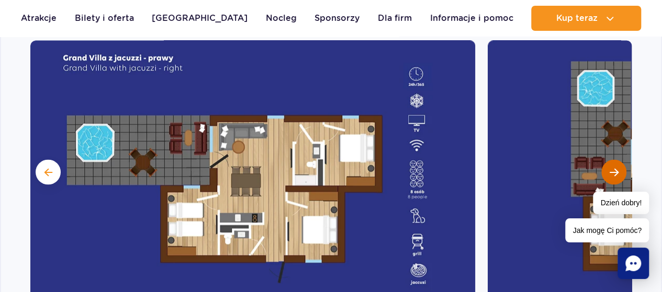
click at [614, 160] on button "Następny slajd" at bounding box center [613, 172] width 25 height 25
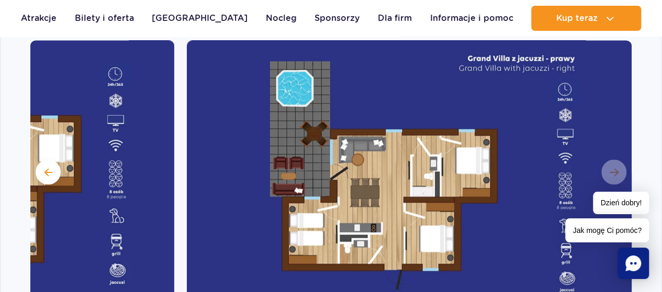
click at [616, 156] on img at bounding box center [409, 170] width 445 height 261
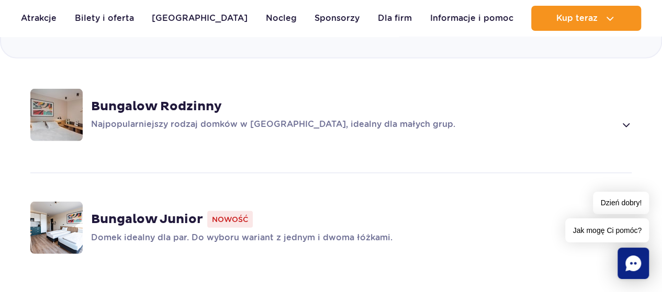
scroll to position [1464, 0]
click at [177, 98] on strong "Bungalow Rodzinny" at bounding box center [156, 106] width 131 height 16
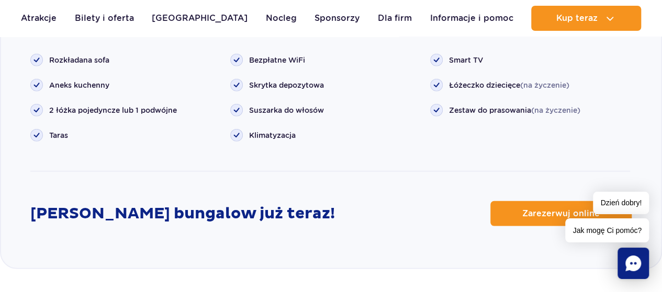
scroll to position [1368, 0]
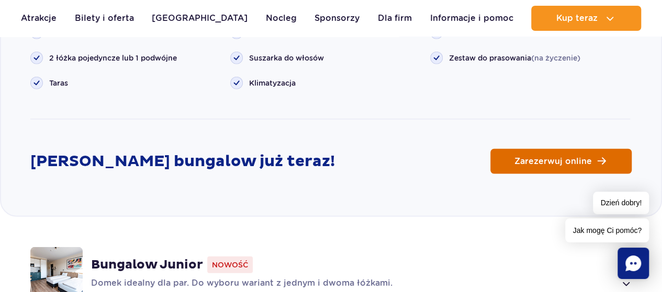
click at [555, 157] on span "Zarezerwuj online" at bounding box center [552, 161] width 77 height 8
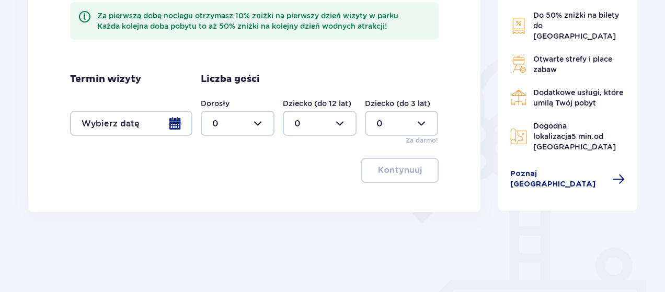
click at [175, 124] on div at bounding box center [131, 123] width 122 height 25
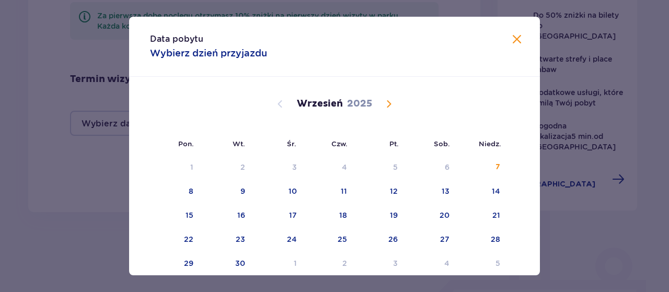
click at [393, 102] on span "Calendar" at bounding box center [389, 104] width 13 height 13
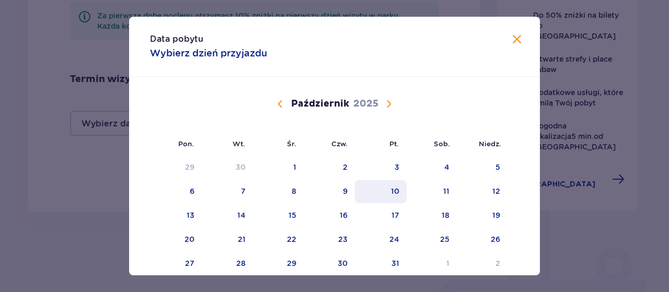
click at [393, 192] on div "10" at bounding box center [395, 191] width 8 height 10
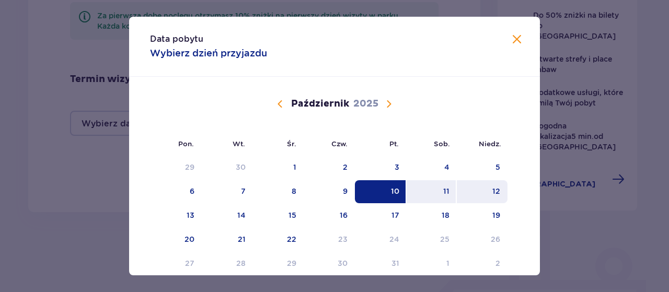
click at [485, 189] on div "12" at bounding box center [482, 191] width 51 height 23
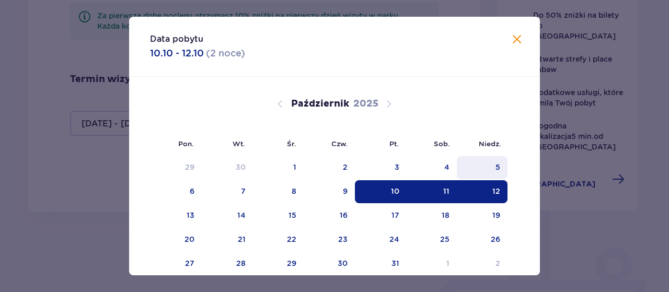
type input "[DATE] - [DATE]"
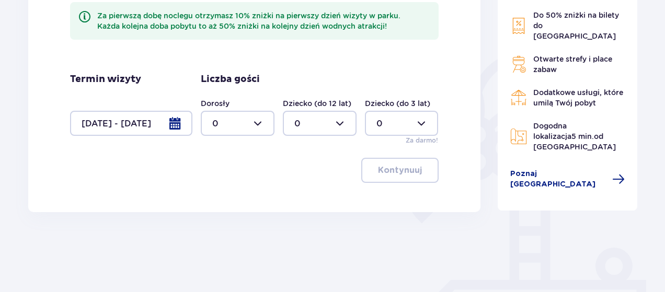
click at [258, 124] on div at bounding box center [238, 123] width 74 height 25
click at [224, 191] on div "4" at bounding box center [237, 191] width 51 height 12
type input "4"
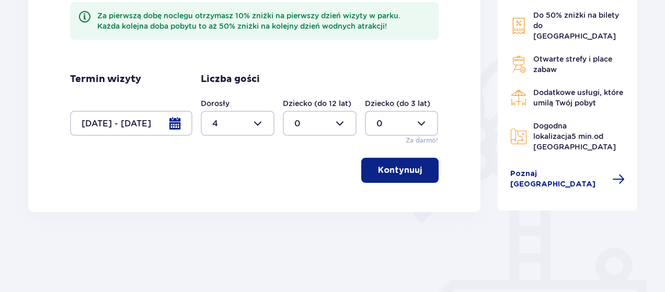
click at [411, 171] on p "Kontynuuj" at bounding box center [400, 171] width 44 height 12
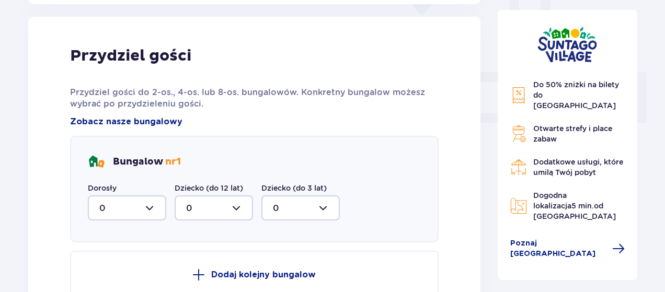
scroll to position [422, 0]
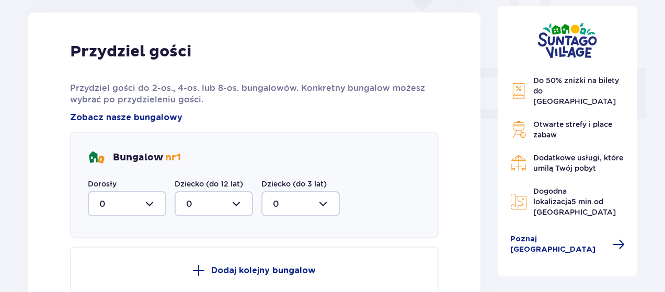
click at [149, 202] on div at bounding box center [127, 203] width 78 height 25
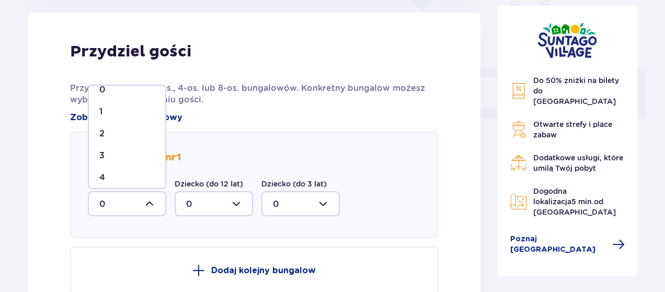
scroll to position [18, 0]
click at [122, 170] on div "4" at bounding box center [126, 172] width 55 height 12
type input "4"
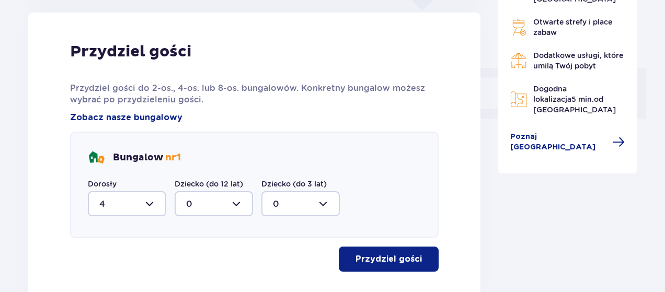
scroll to position [493, 0]
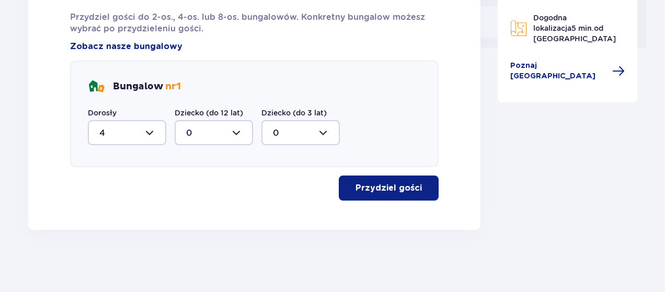
click at [408, 199] on button "Przydziel gości" at bounding box center [389, 188] width 100 height 25
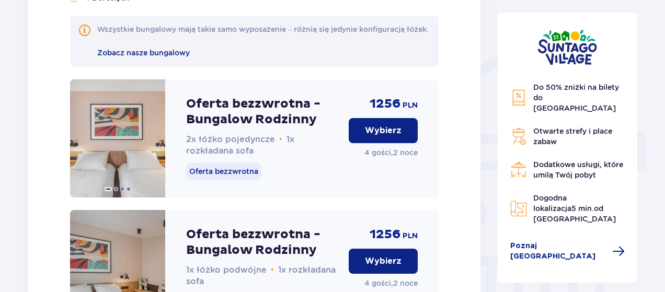
scroll to position [827, 0]
